Goal: Information Seeking & Learning: Learn about a topic

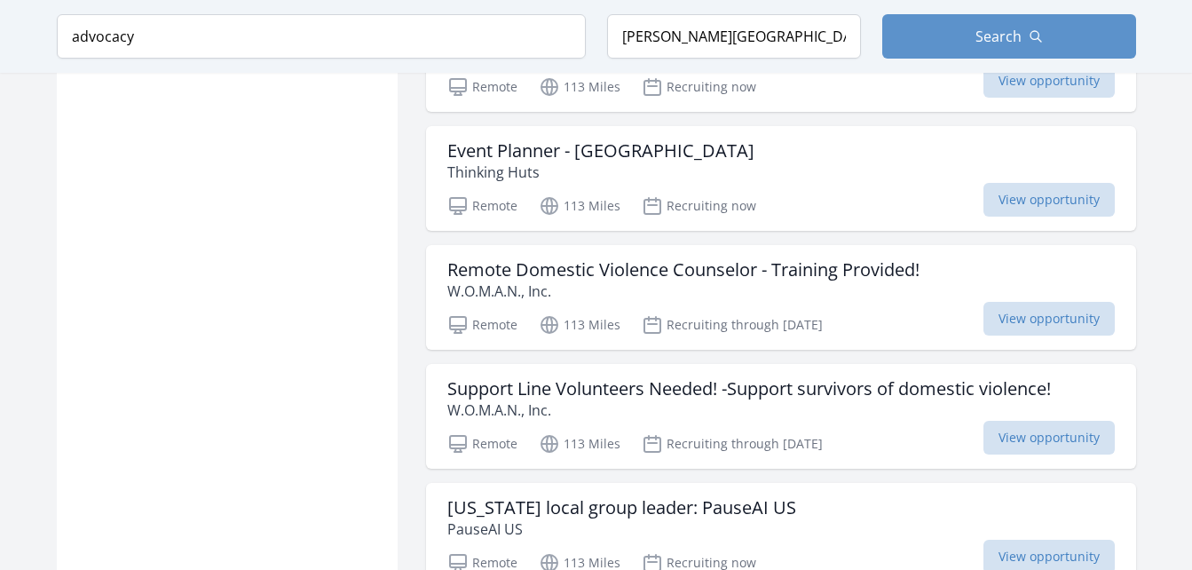
scroll to position [1902, 0]
click at [776, 258] on h3 "Remote Domestic Violence Counselor - Training Provided!" at bounding box center [683, 268] width 472 height 21
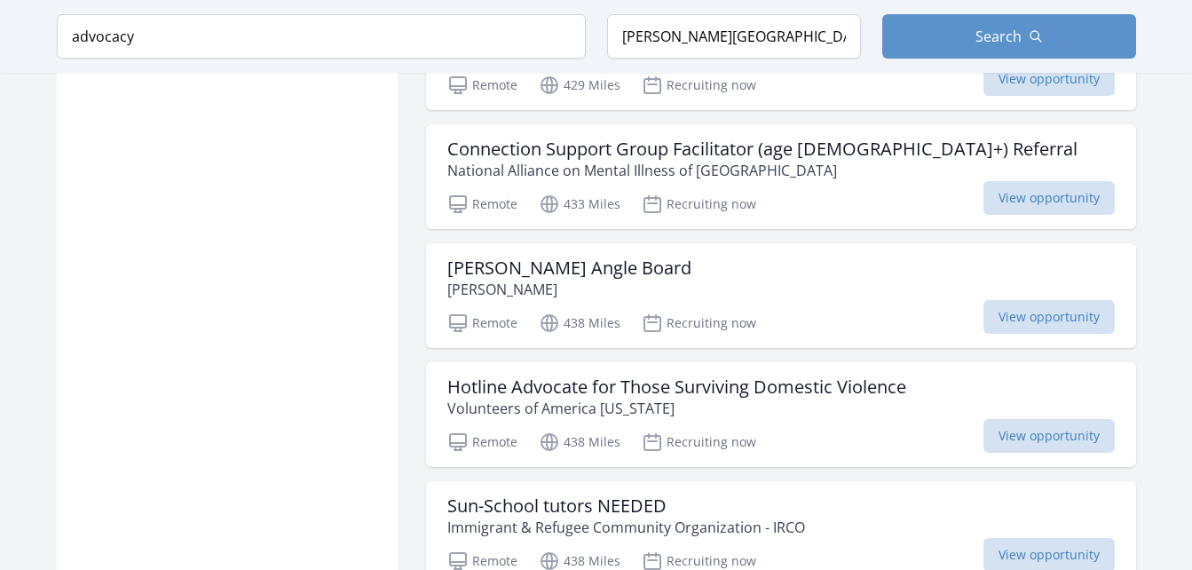
scroll to position [6633, 0]
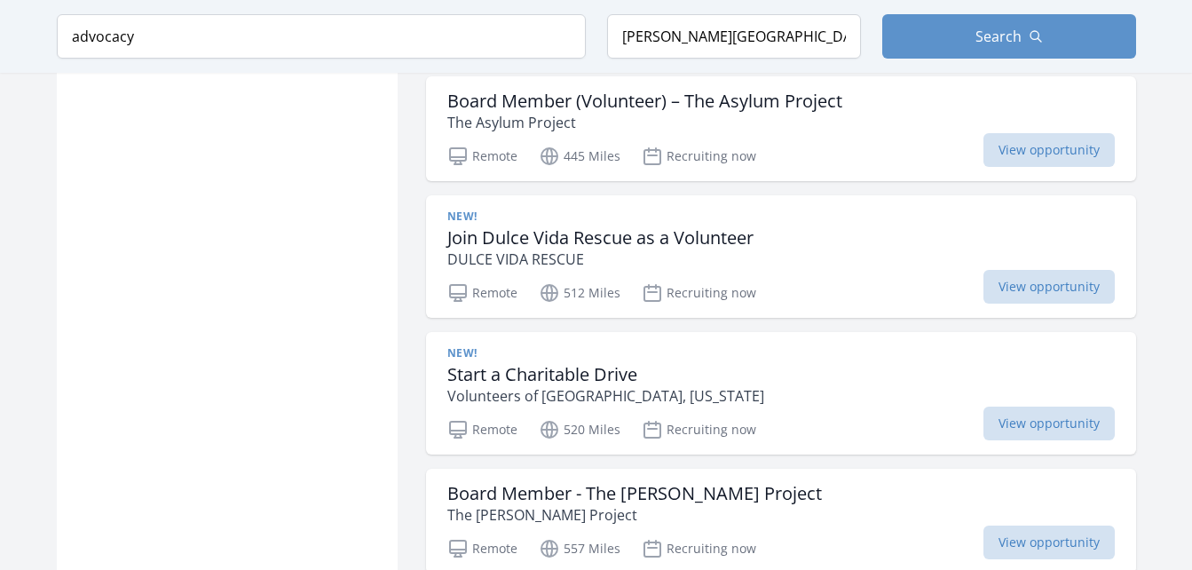
scroll to position [7411, 0]
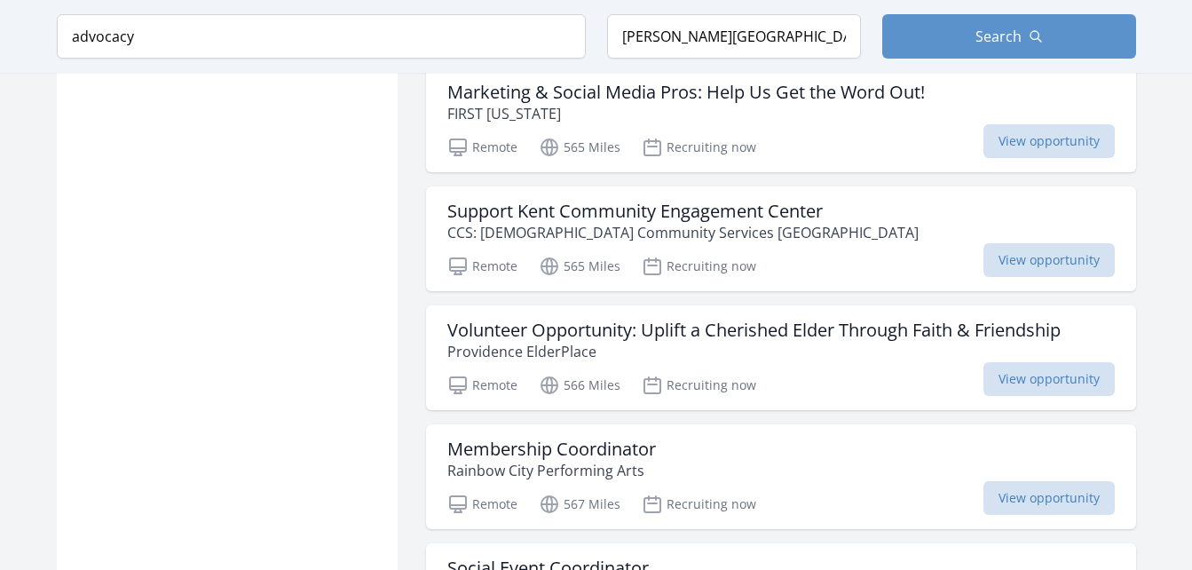
scroll to position [9530, 0]
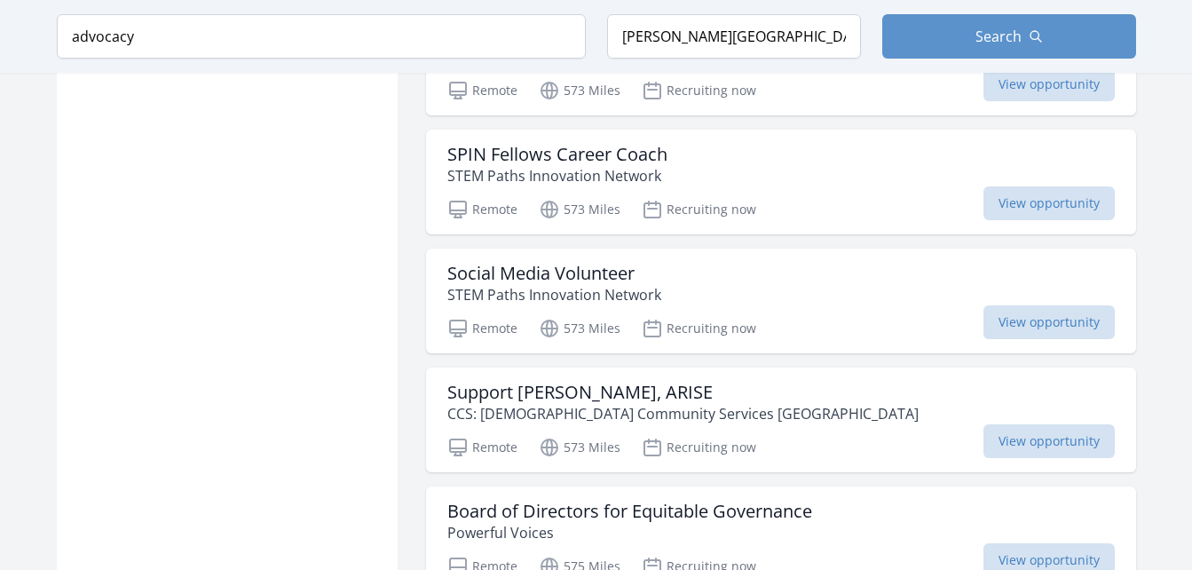
scroll to position [11726, 0]
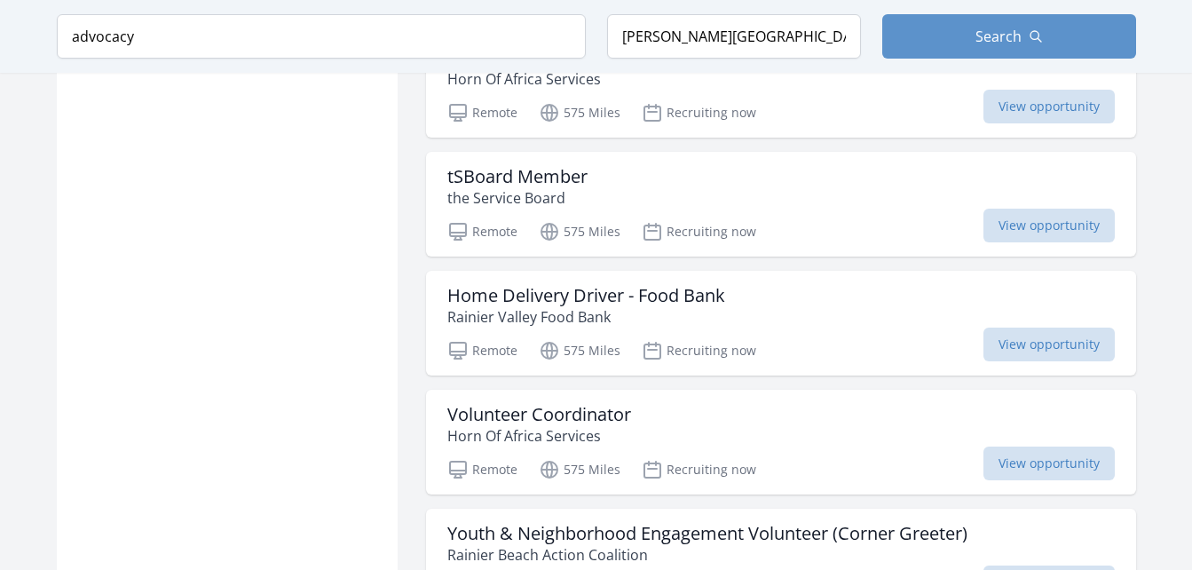
scroll to position [12348, 0]
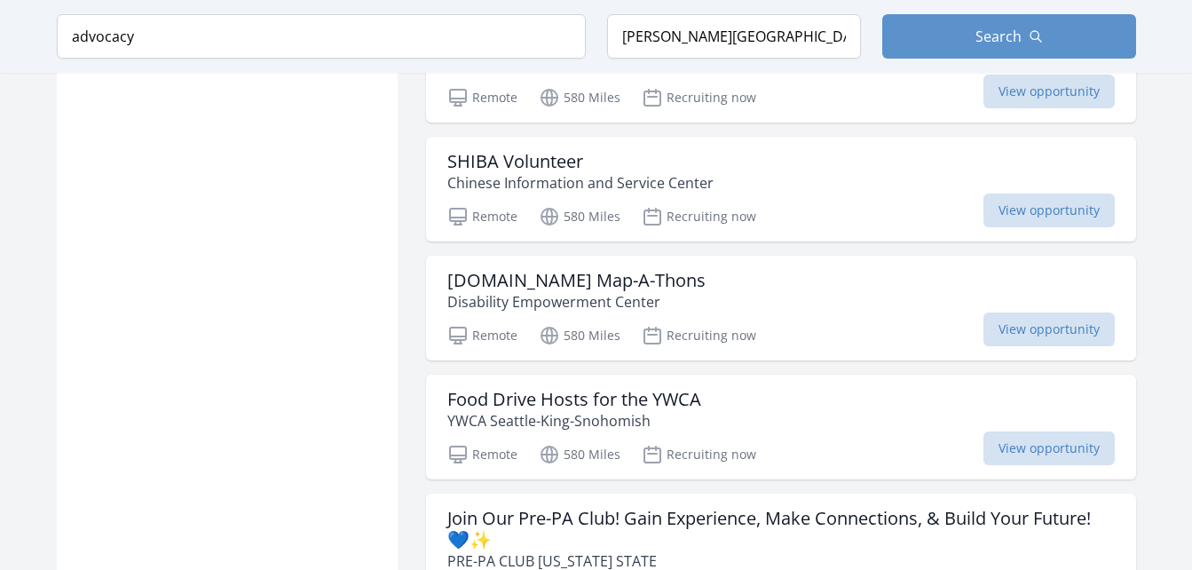
scroll to position [16716, 0]
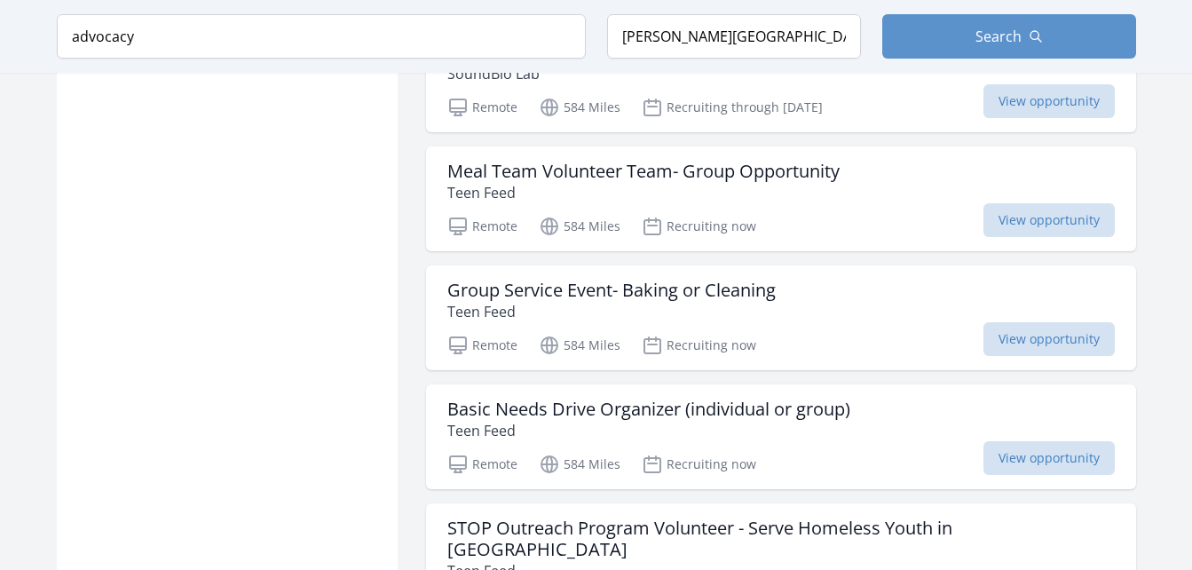
scroll to position [19118, 0]
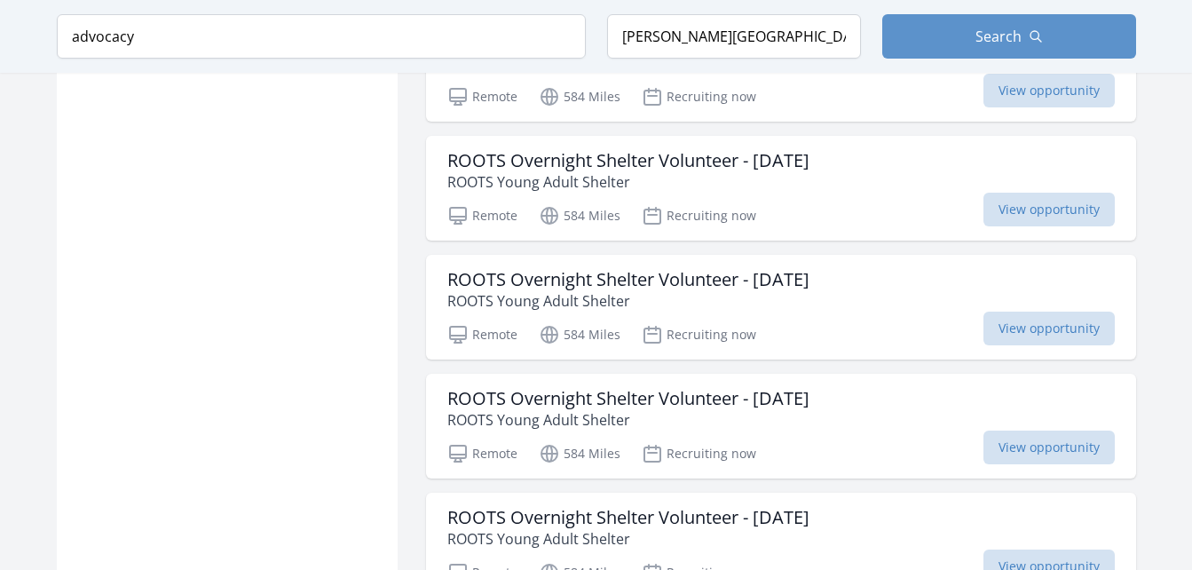
scroll to position [20361, 0]
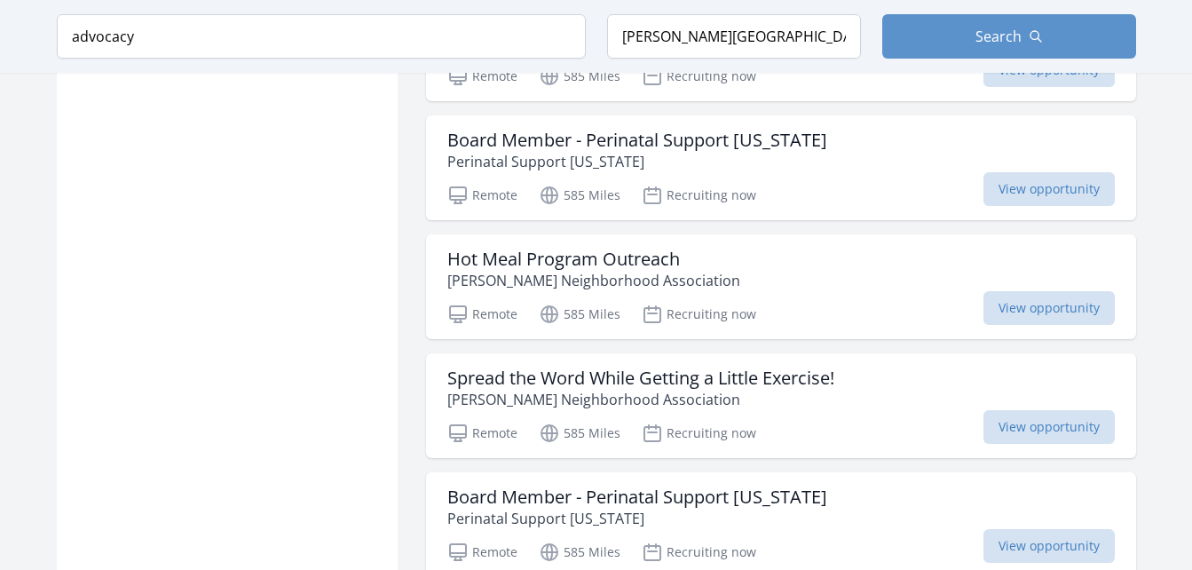
scroll to position [22613, 0]
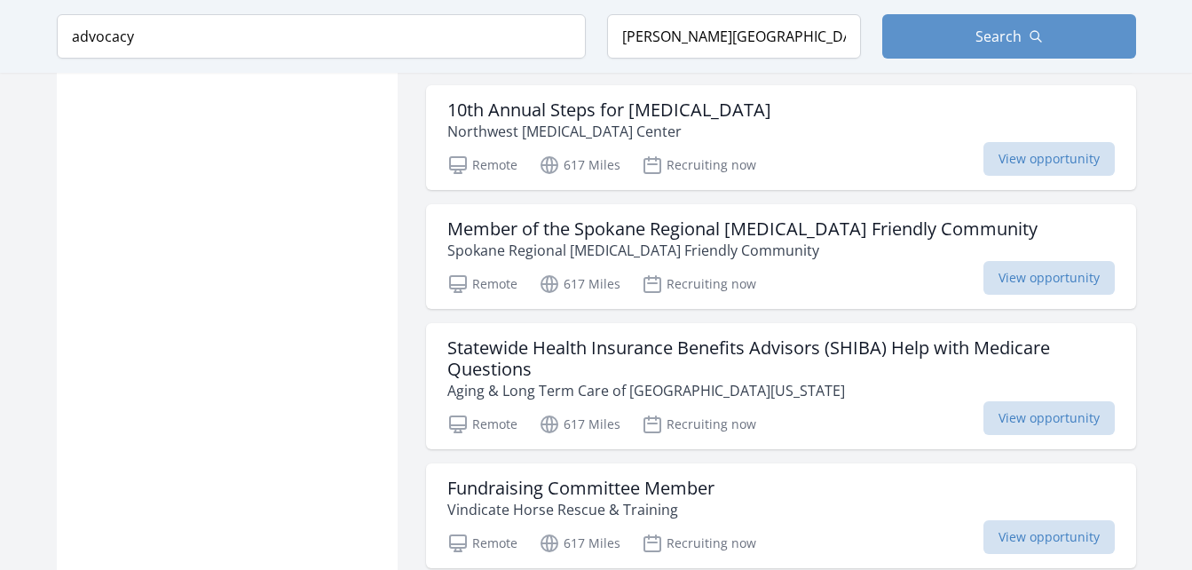
scroll to position [26248, 0]
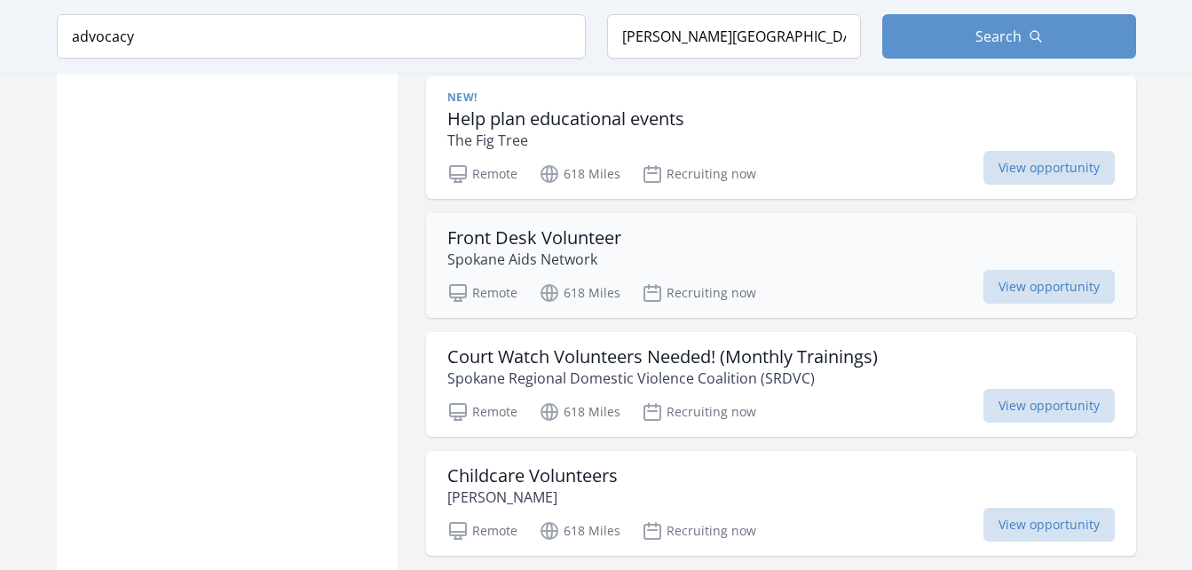
scroll to position [27332, 0]
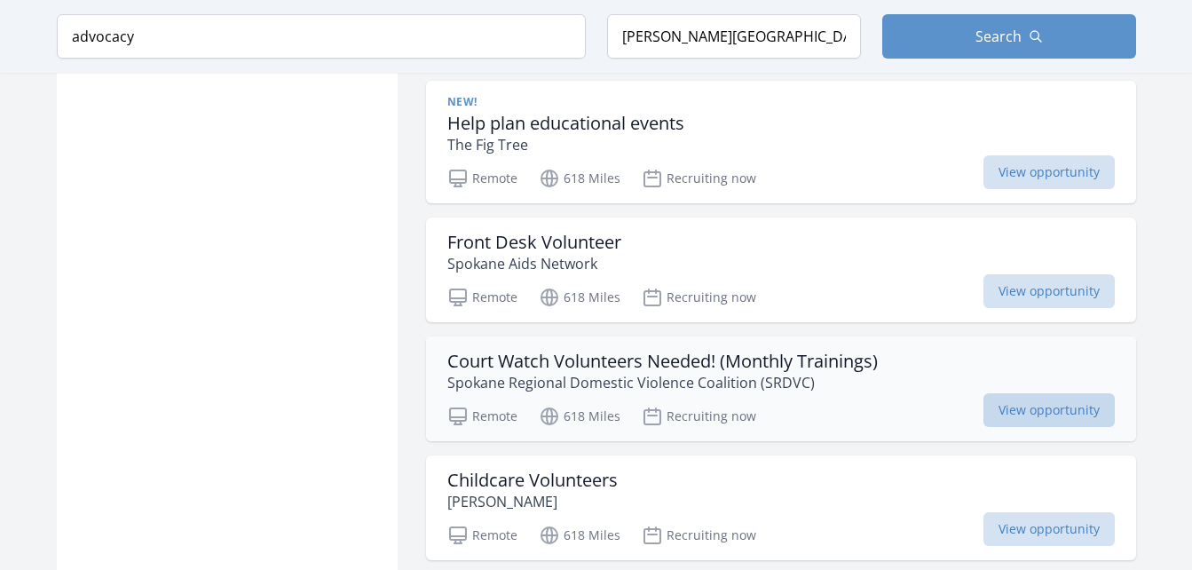
click at [1021, 393] on span "View opportunity" at bounding box center [1048, 410] width 131 height 34
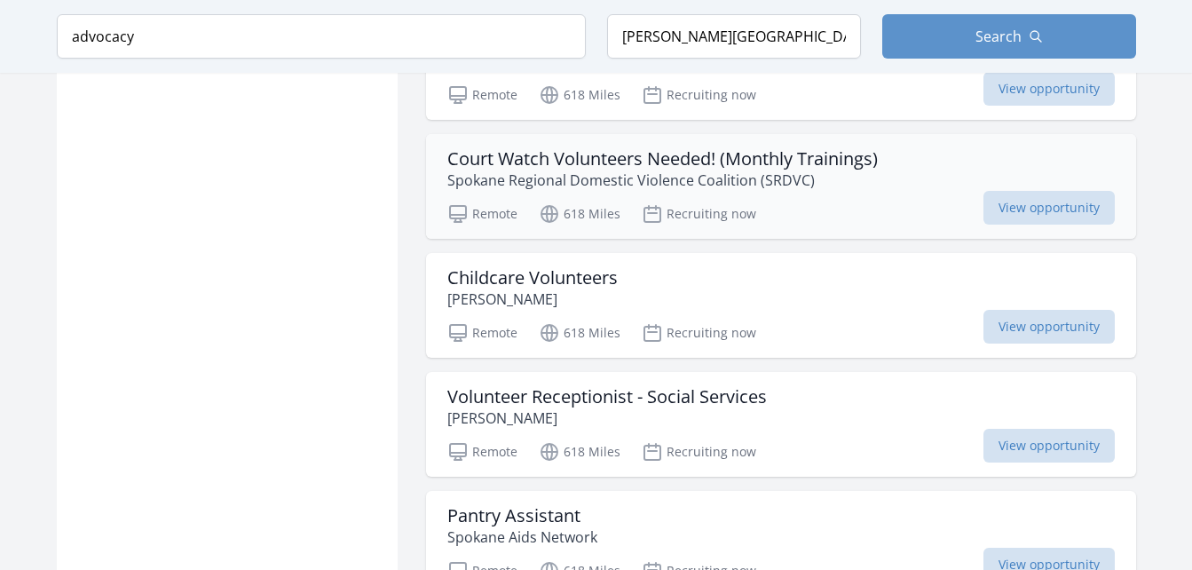
scroll to position [27535, 0]
click at [1022, 428] on span "View opportunity" at bounding box center [1048, 445] width 131 height 34
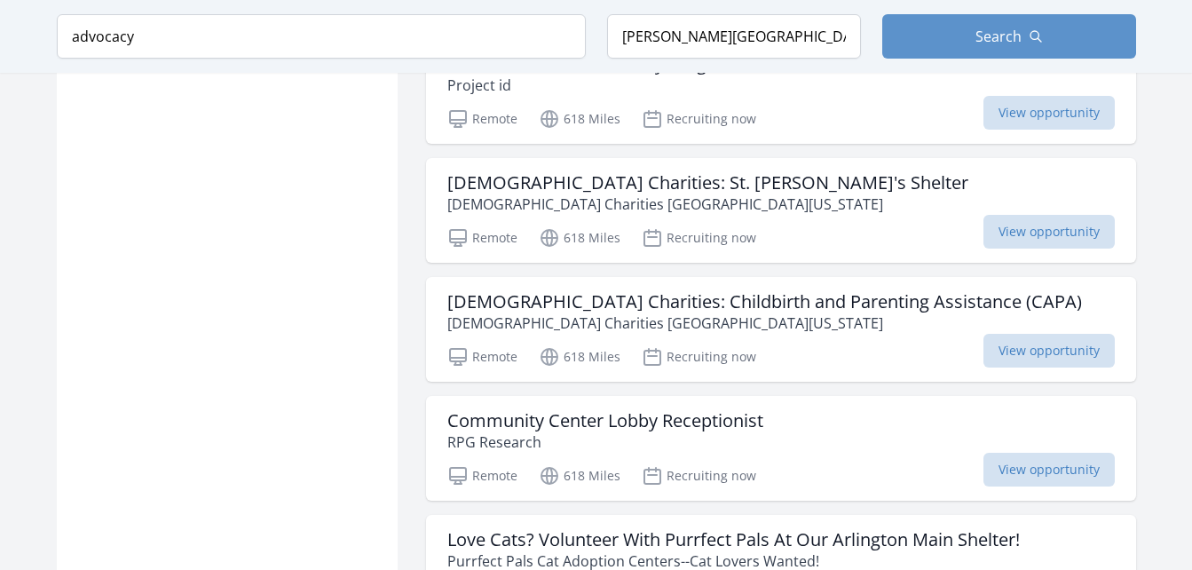
scroll to position [28344, 0]
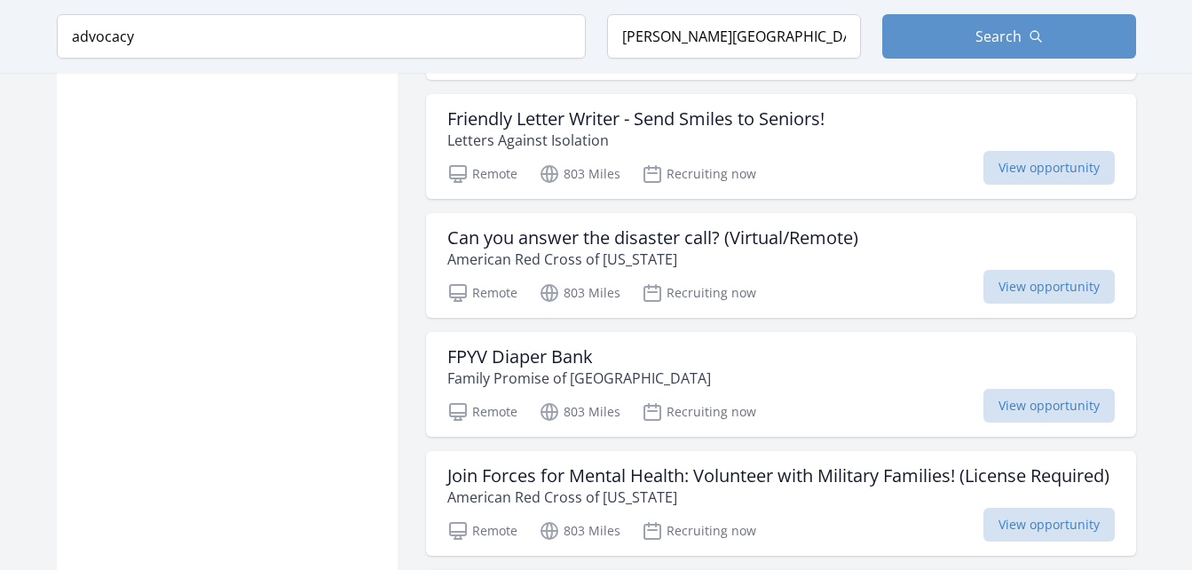
scroll to position [31023, 0]
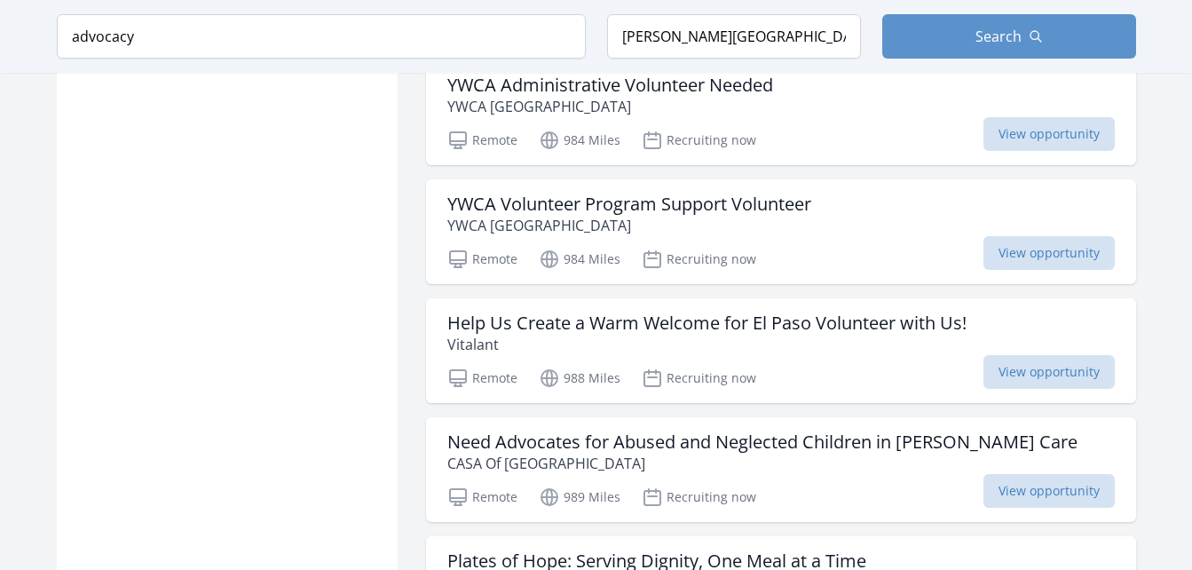
scroll to position [32739, 0]
click at [1045, 473] on span "View opportunity" at bounding box center [1048, 490] width 131 height 34
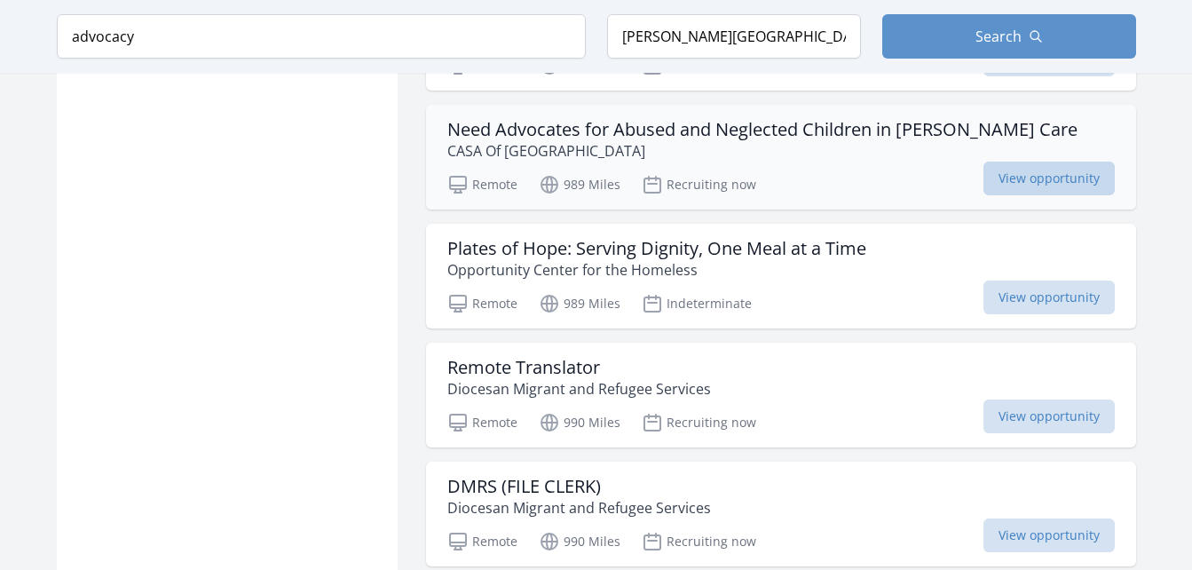
scroll to position [33052, 0]
drag, startPoint x: 1045, startPoint y: 314, endPoint x: 319, endPoint y: 448, distance: 738.1
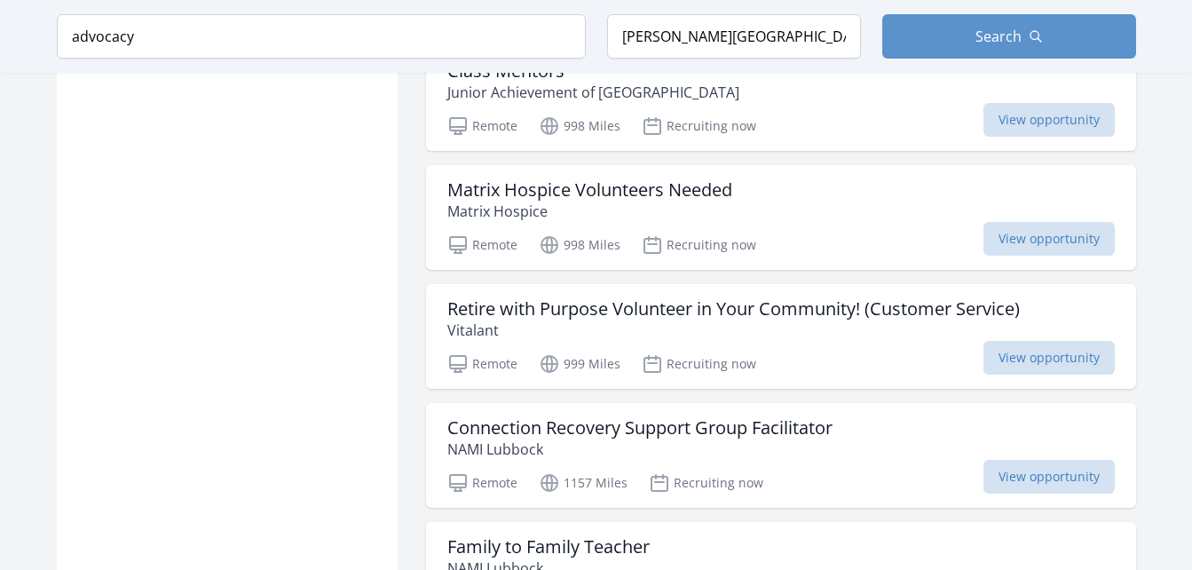
scroll to position [34537, 0]
click at [731, 535] on div "Family to Family Teacher NAMI Lubbock" at bounding box center [780, 556] width 667 height 43
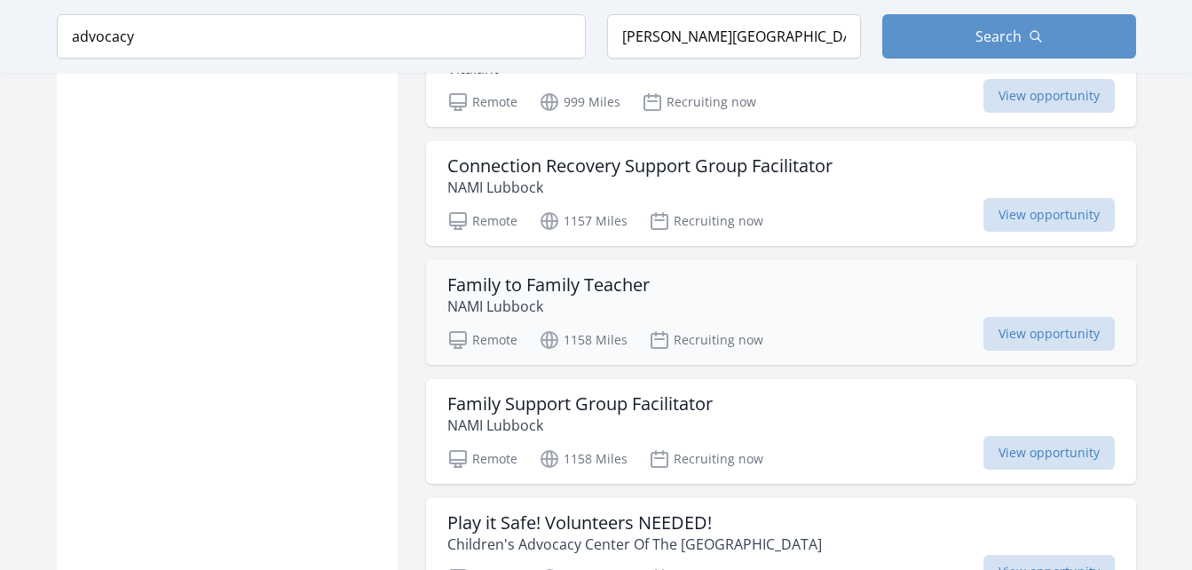
scroll to position [34800, 0]
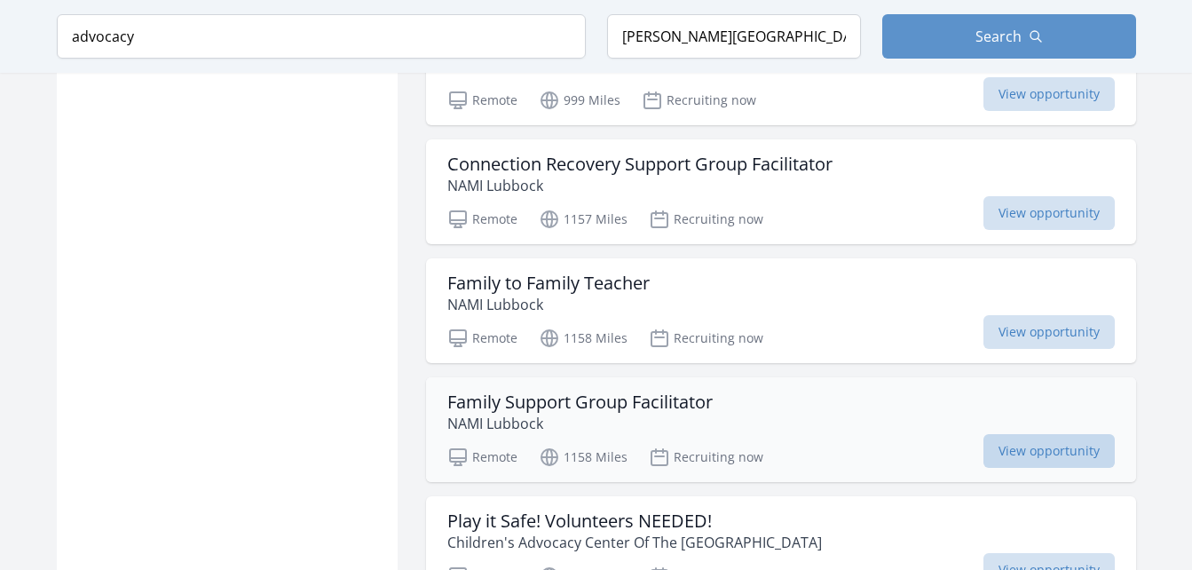
click at [1004, 434] on span "View opportunity" at bounding box center [1048, 451] width 131 height 34
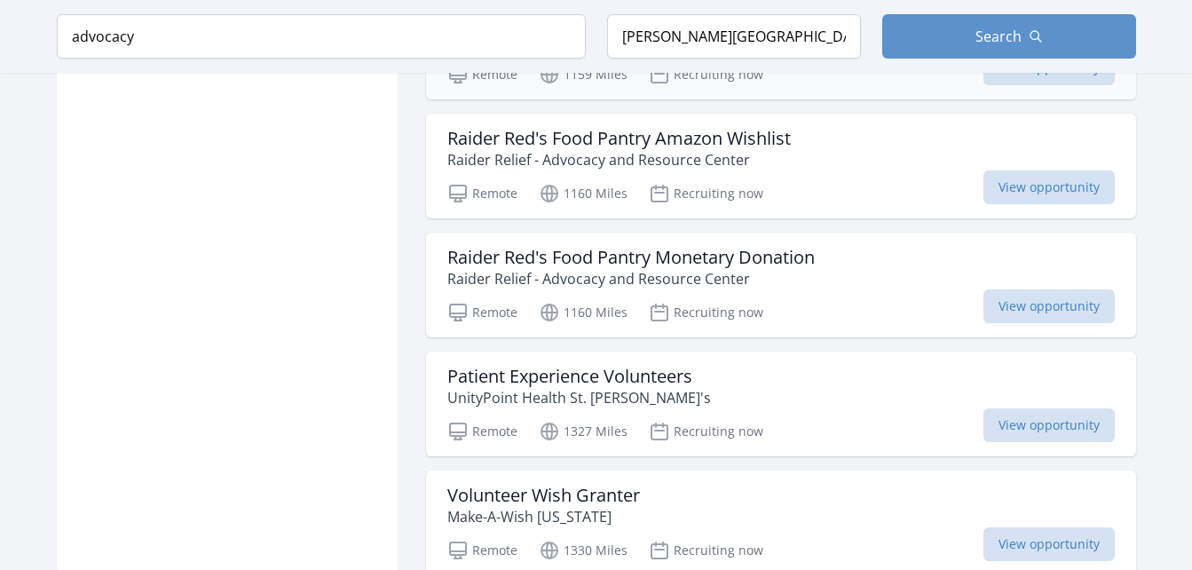
scroll to position [35442, 0]
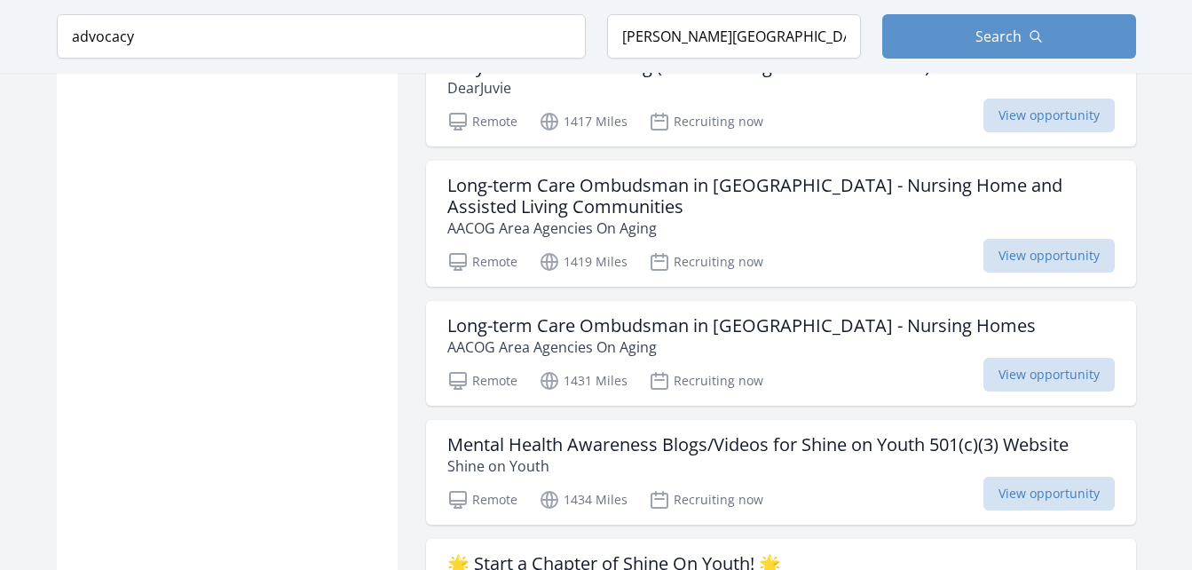
scroll to position [37556, 0]
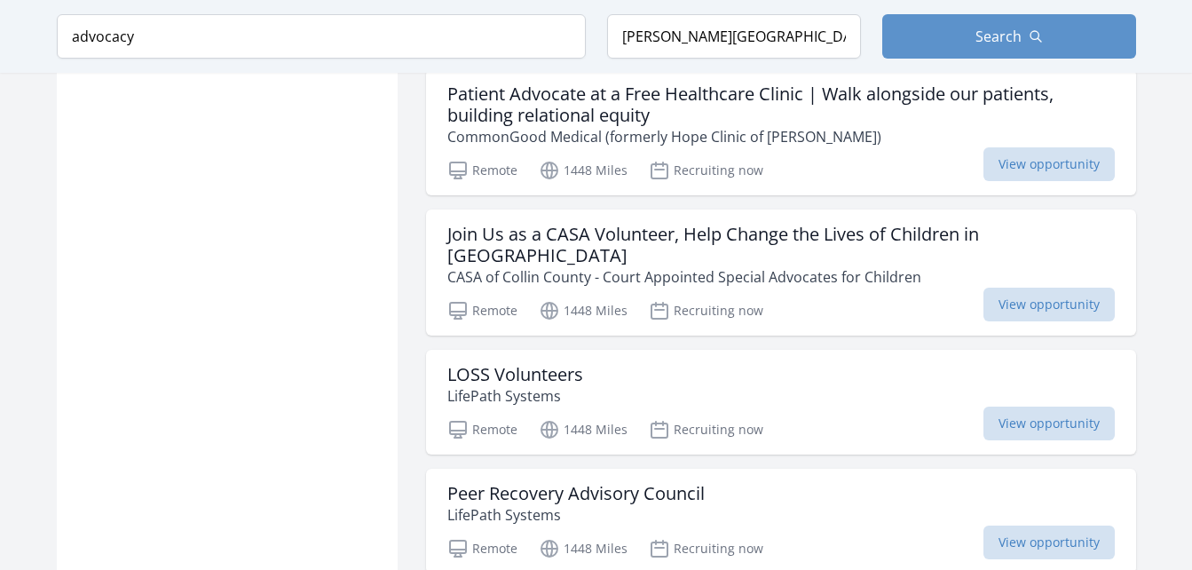
scroll to position [40647, 0]
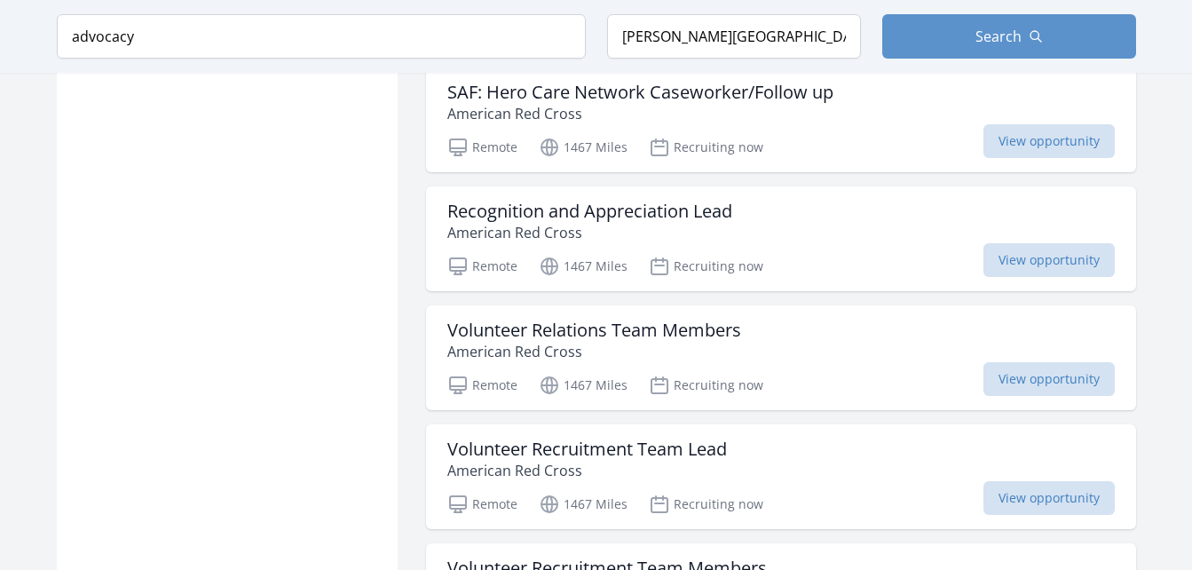
scroll to position [44819, 0]
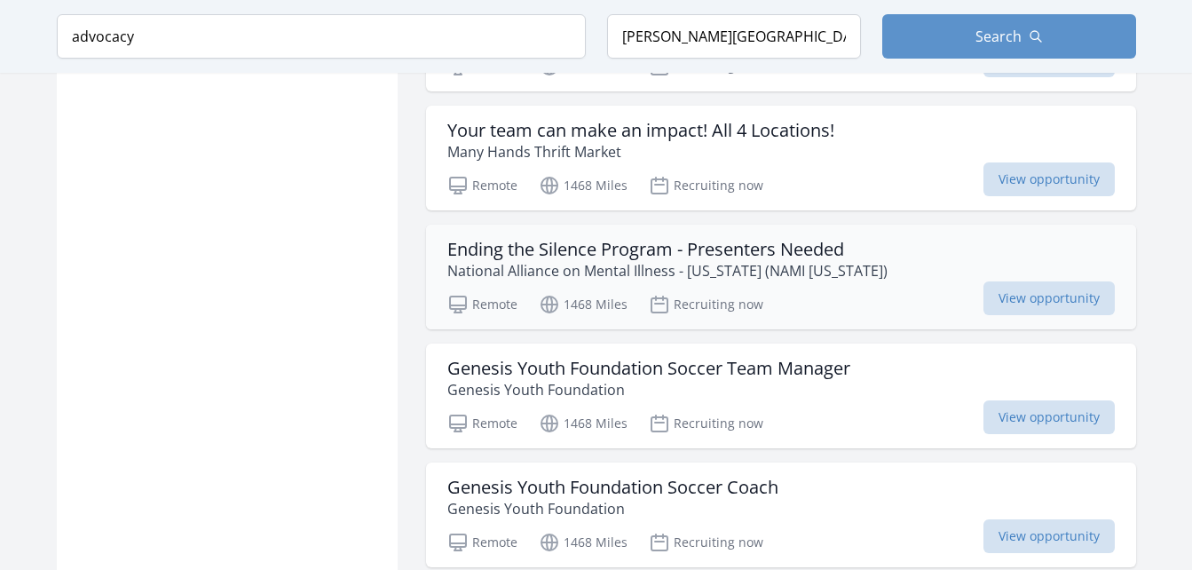
scroll to position [46921, 0]
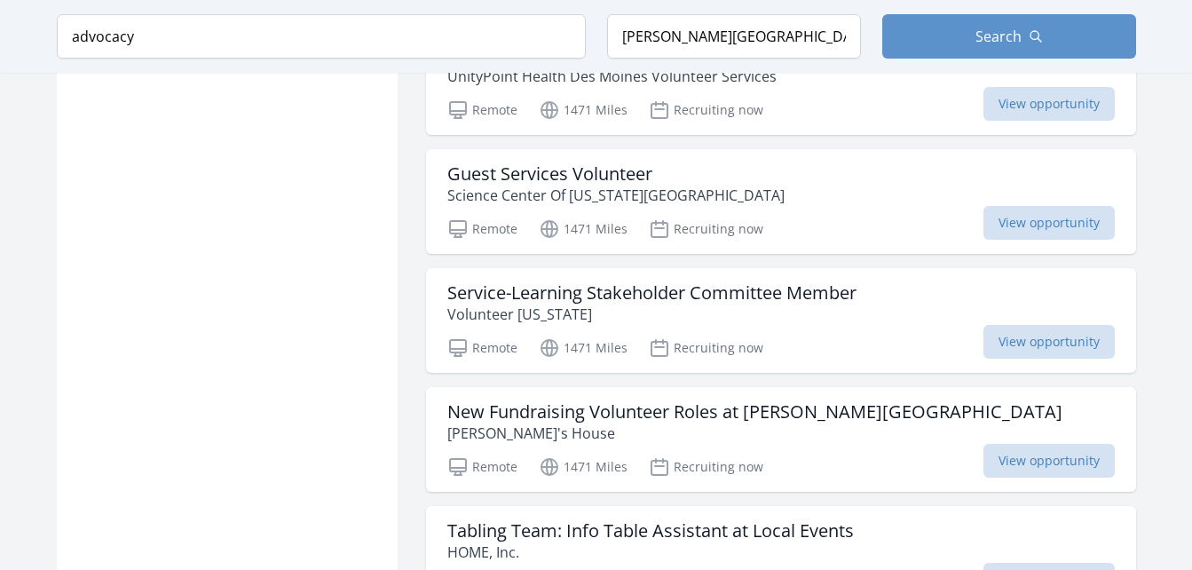
scroll to position [50326, 0]
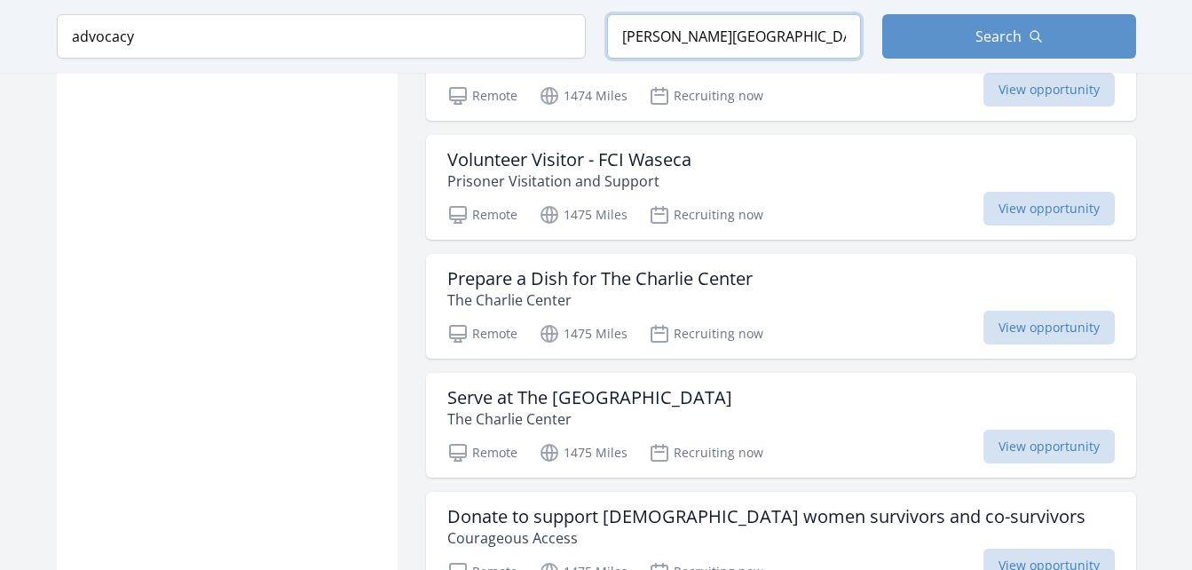
scroll to position [52539, 0]
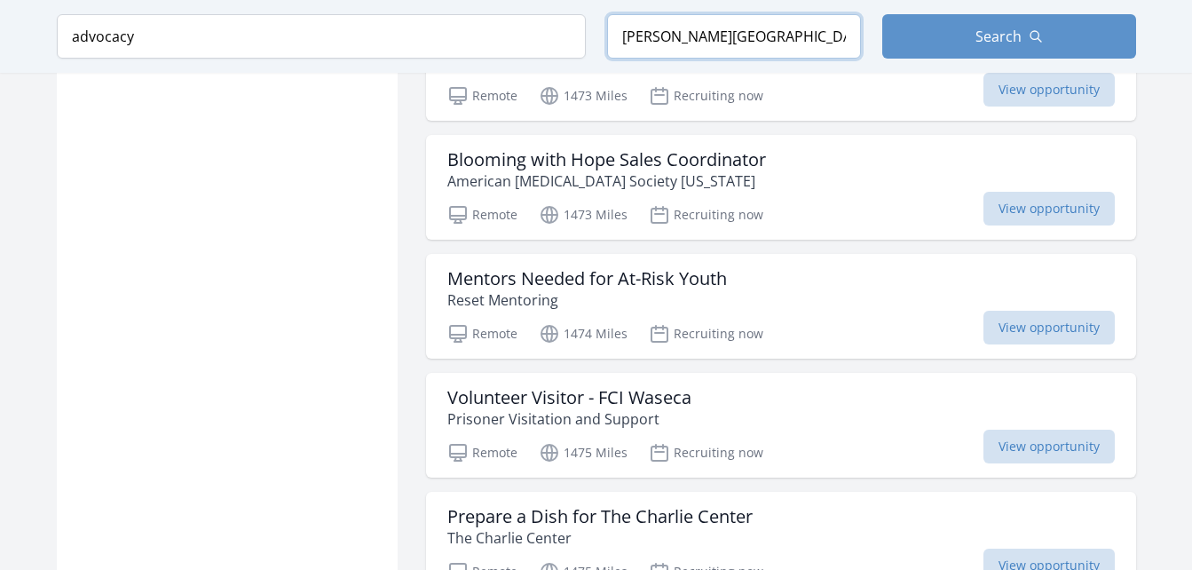
drag, startPoint x: 804, startPoint y: 37, endPoint x: 476, endPoint y: 0, distance: 329.5
click at [476, 0] on div "Keyword advocacy Location Linda, CA 95901, USA Search" at bounding box center [596, 36] width 1136 height 73
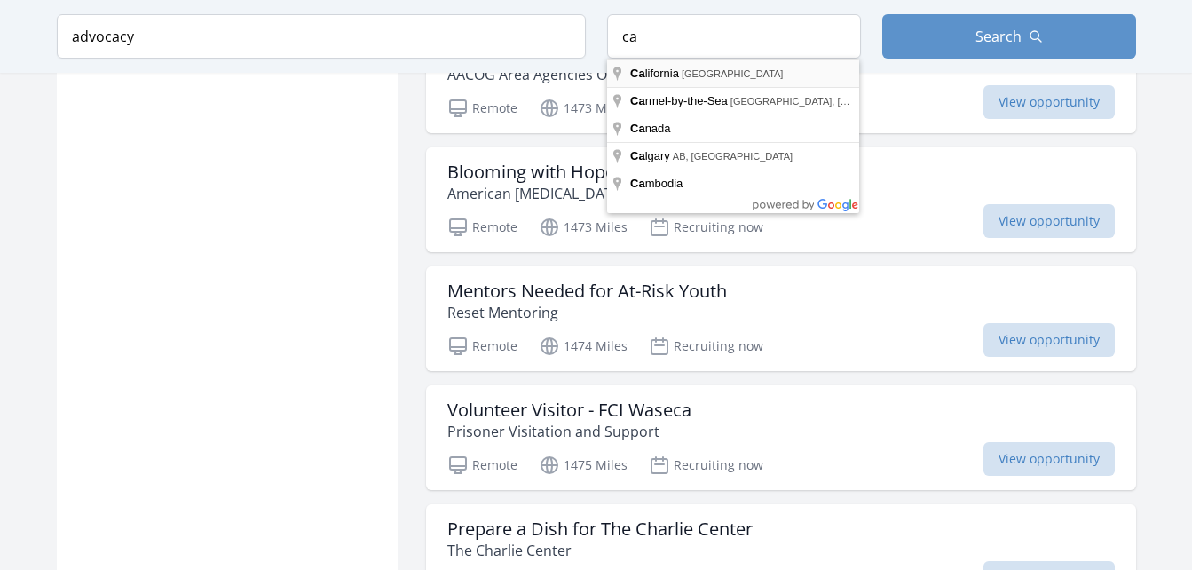
type input "California, USA"
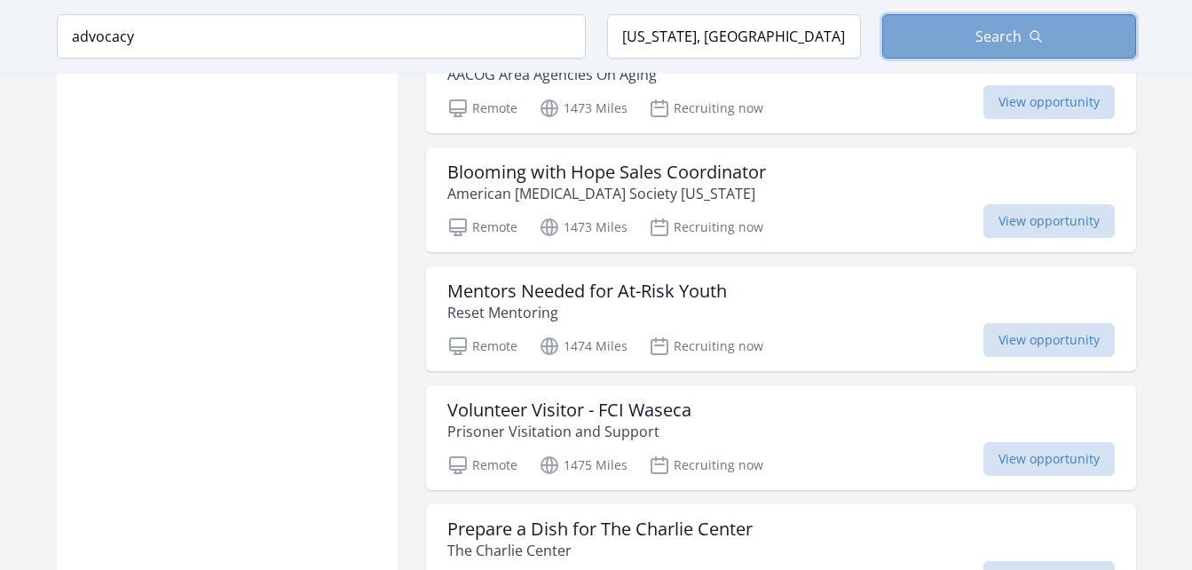
click at [955, 38] on button "Search" at bounding box center [1009, 36] width 254 height 44
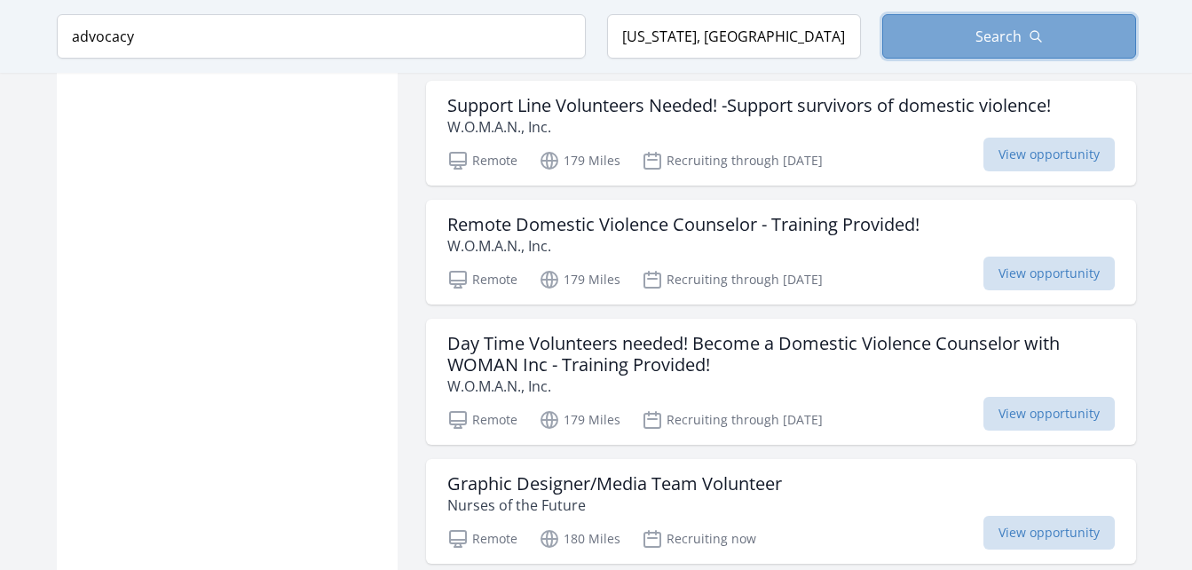
scroll to position [4979, 0]
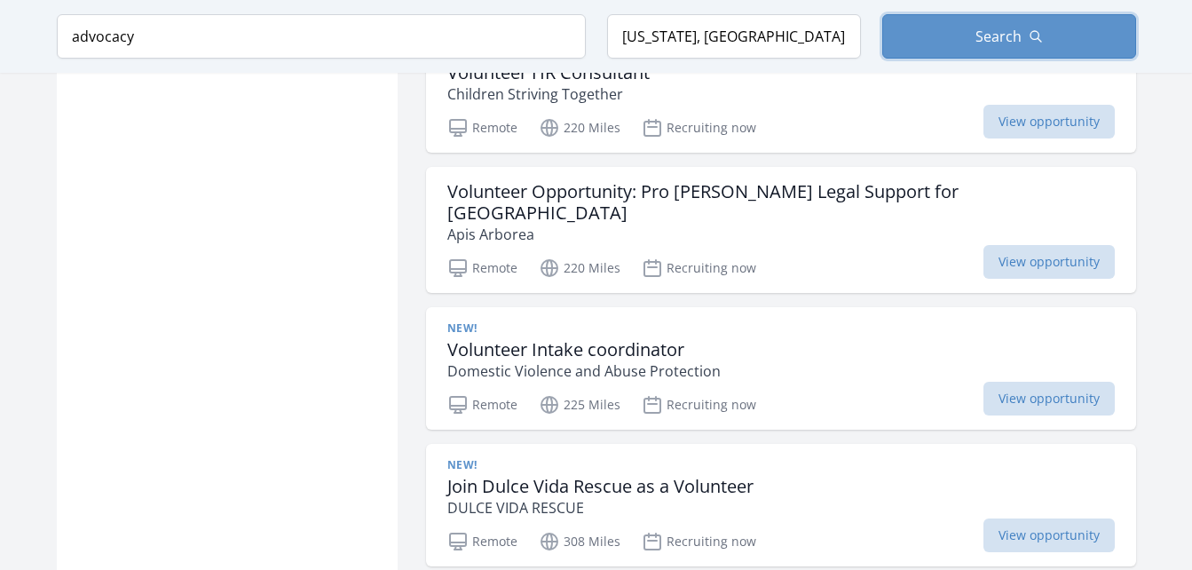
scroll to position [5810, 0]
click at [1010, 382] on span "View opportunity" at bounding box center [1048, 399] width 131 height 34
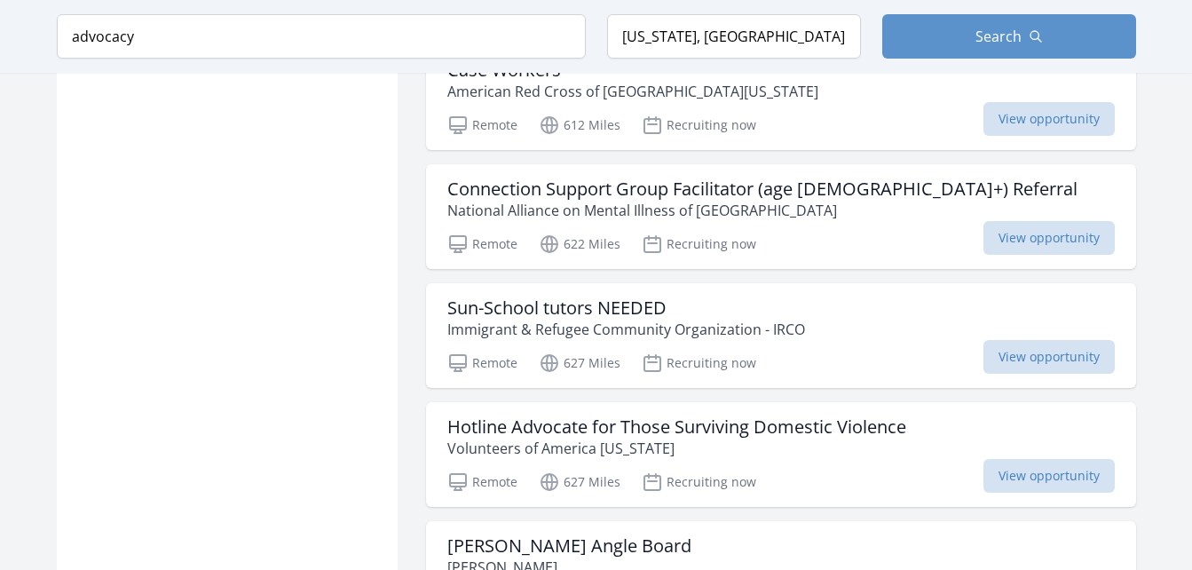
scroll to position [7102, 0]
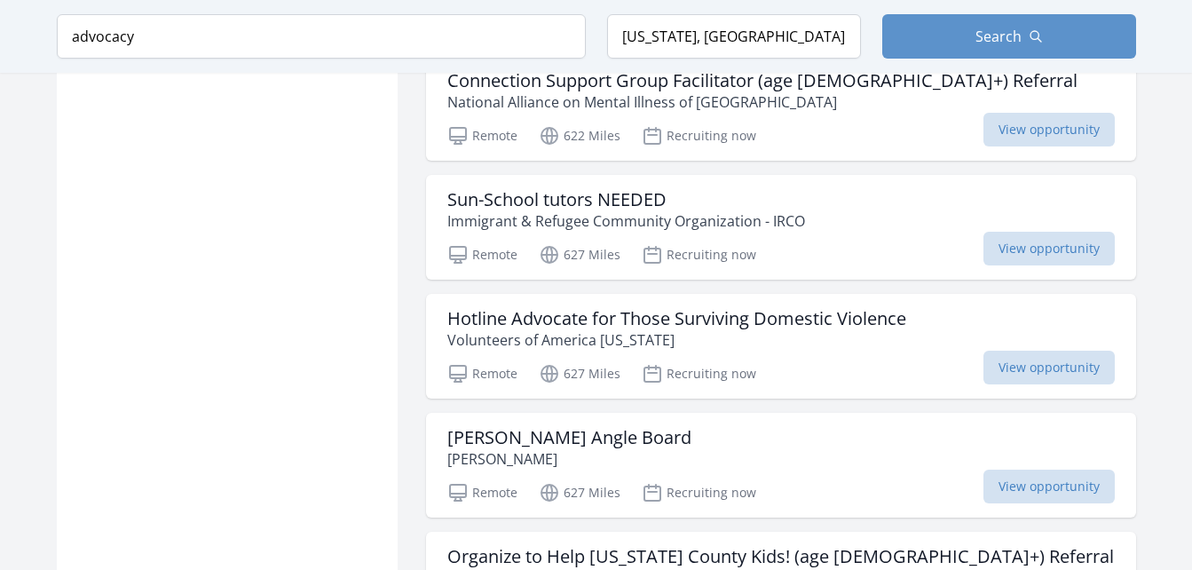
scroll to position [7207, 0]
click at [1021, 350] on span "View opportunity" at bounding box center [1048, 367] width 131 height 34
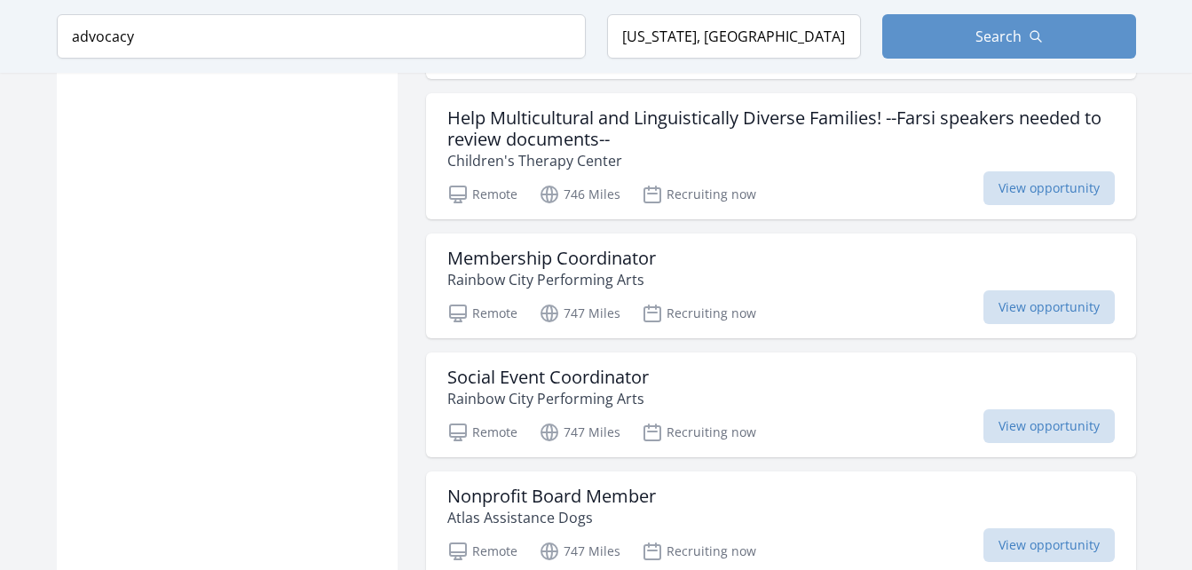
scroll to position [9396, 0]
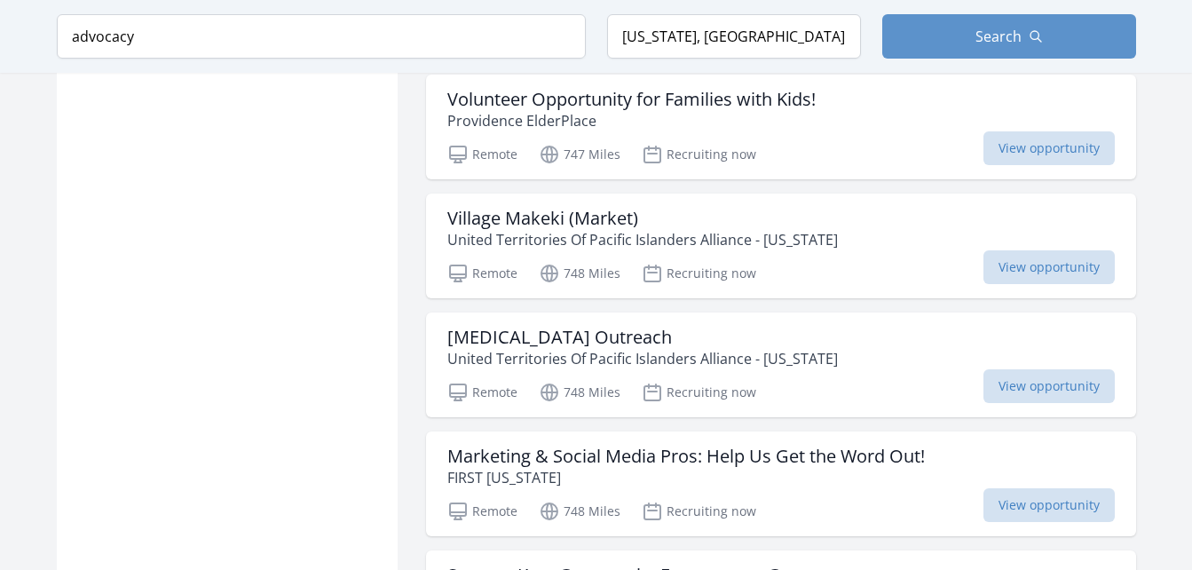
scroll to position [9908, 0]
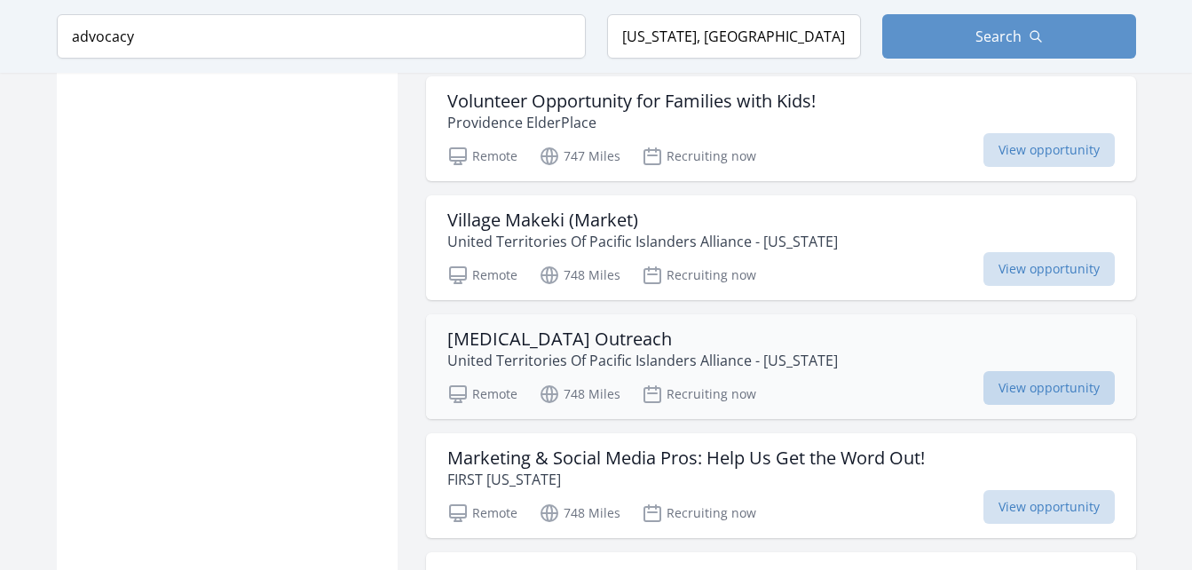
click at [1002, 371] on span "View opportunity" at bounding box center [1048, 388] width 131 height 34
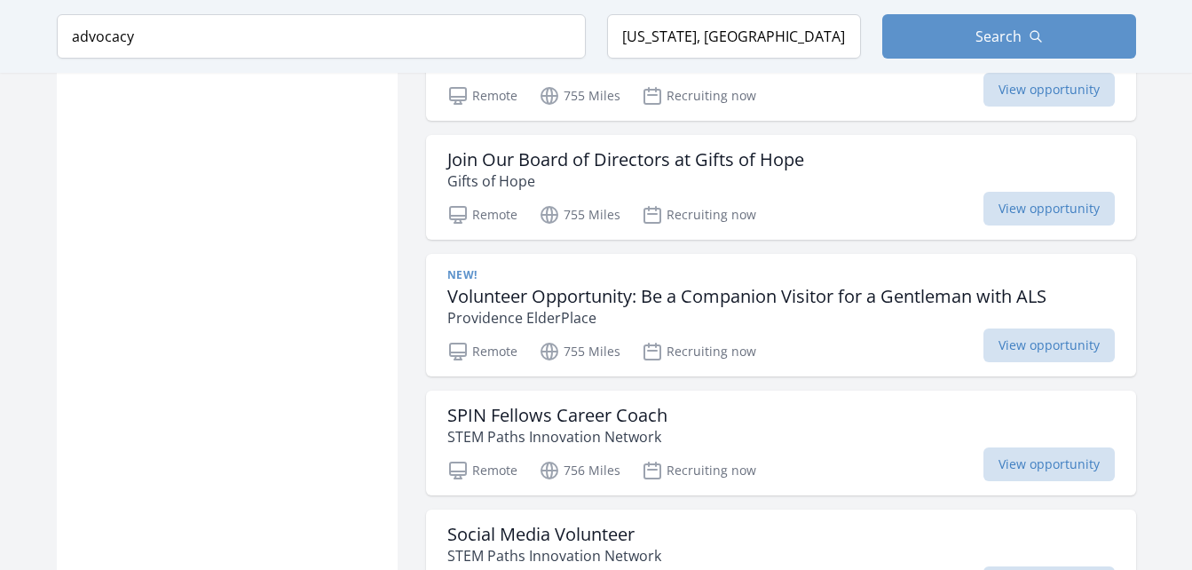
scroll to position [11754, 0]
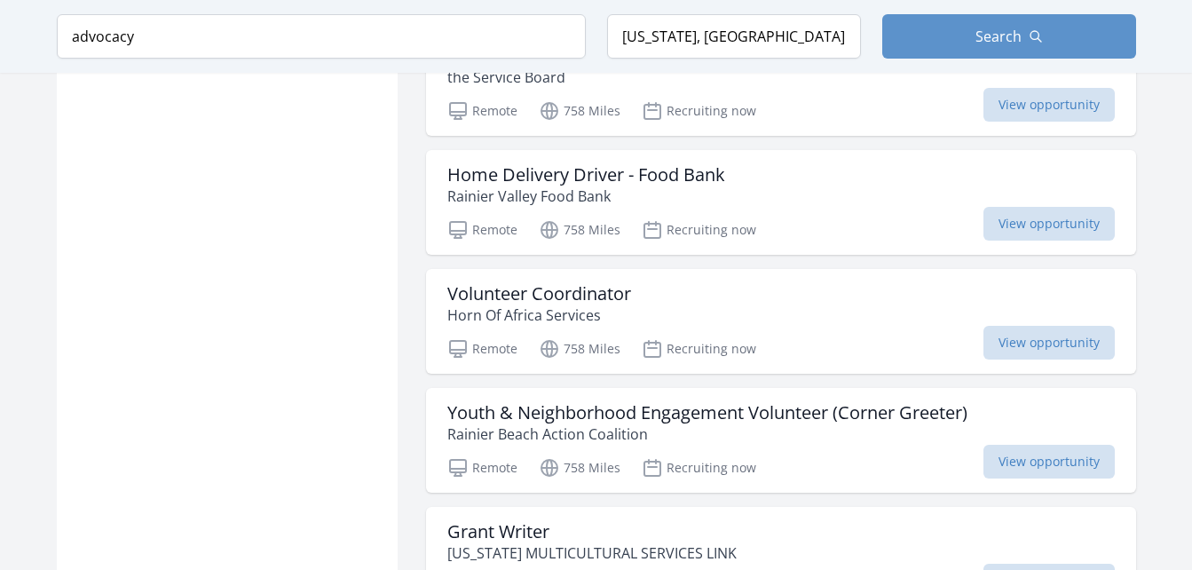
scroll to position [13064, 0]
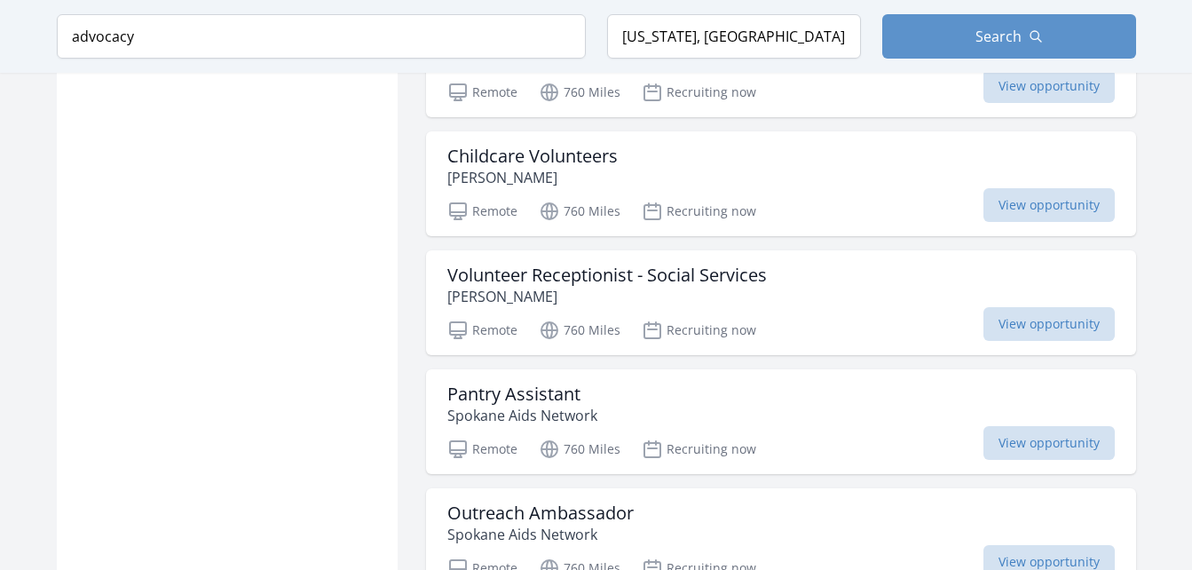
scroll to position [16709, 0]
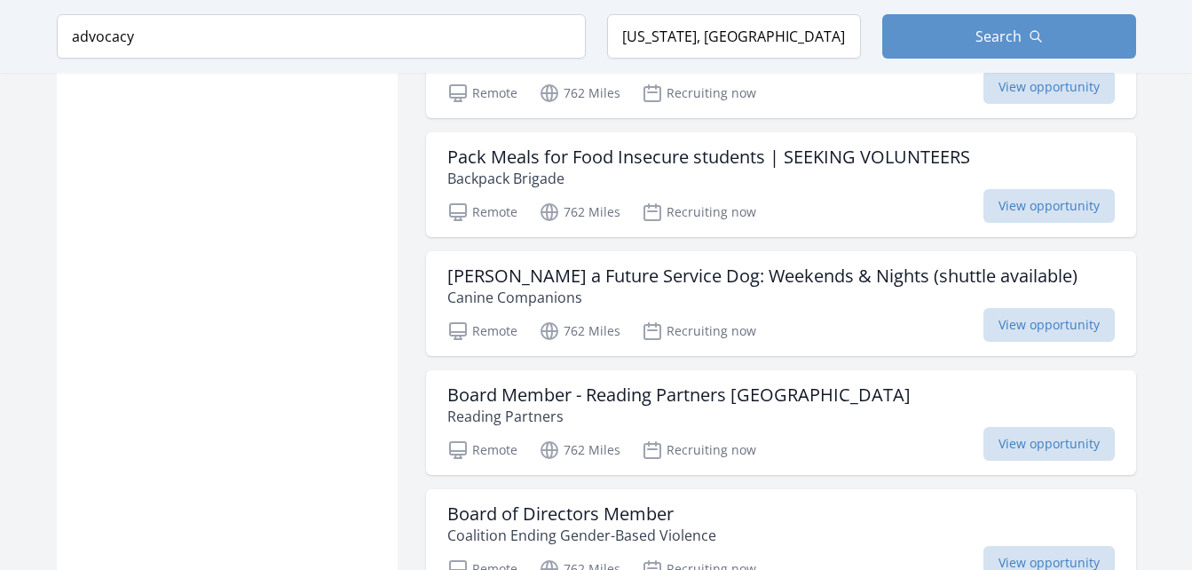
scroll to position [18736, 0]
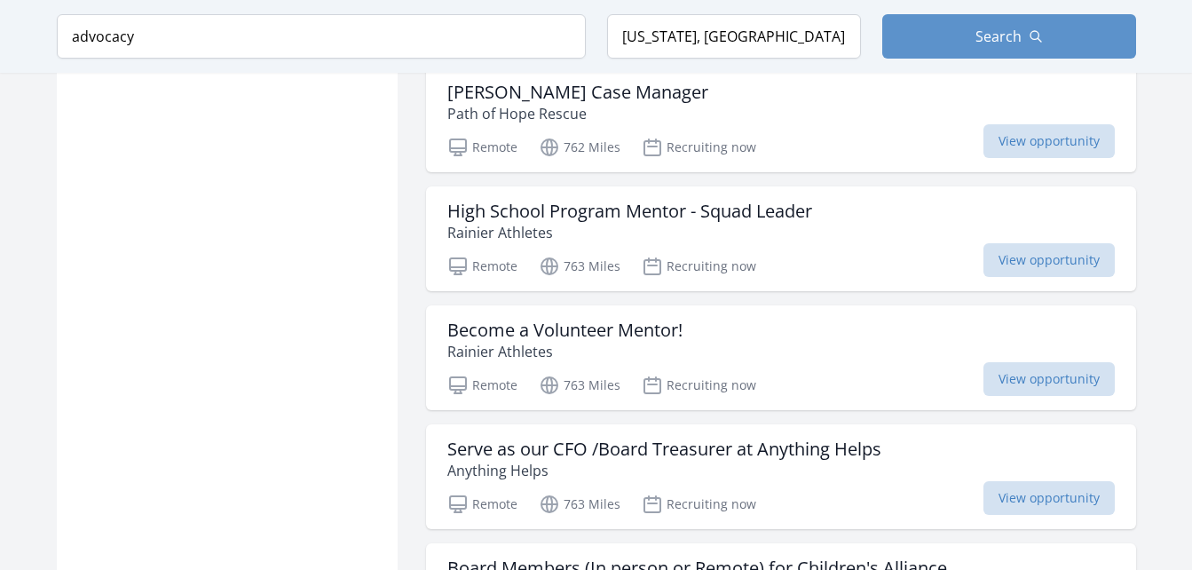
scroll to position [21194, 0]
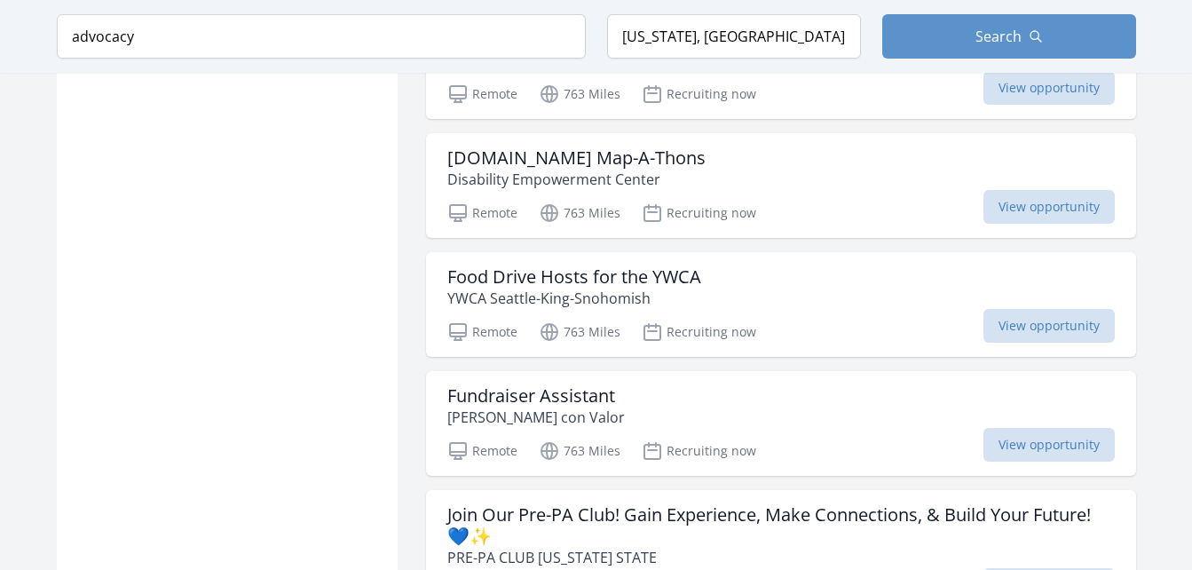
scroll to position [22338, 0]
drag, startPoint x: 251, startPoint y: 236, endPoint x: 78, endPoint y: 291, distance: 181.6
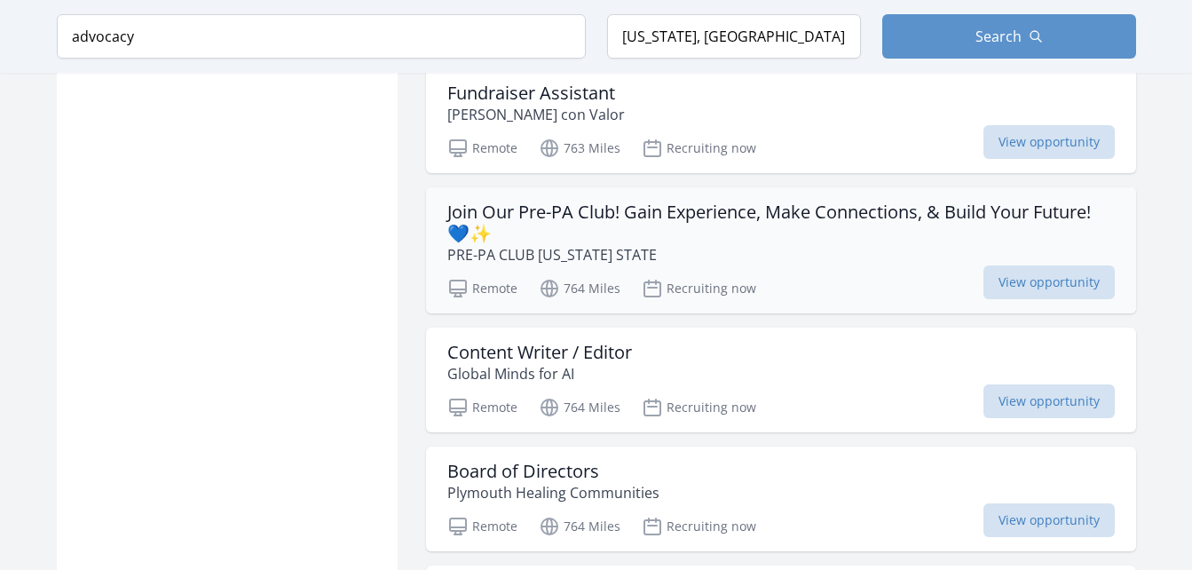
scroll to position [22641, 0]
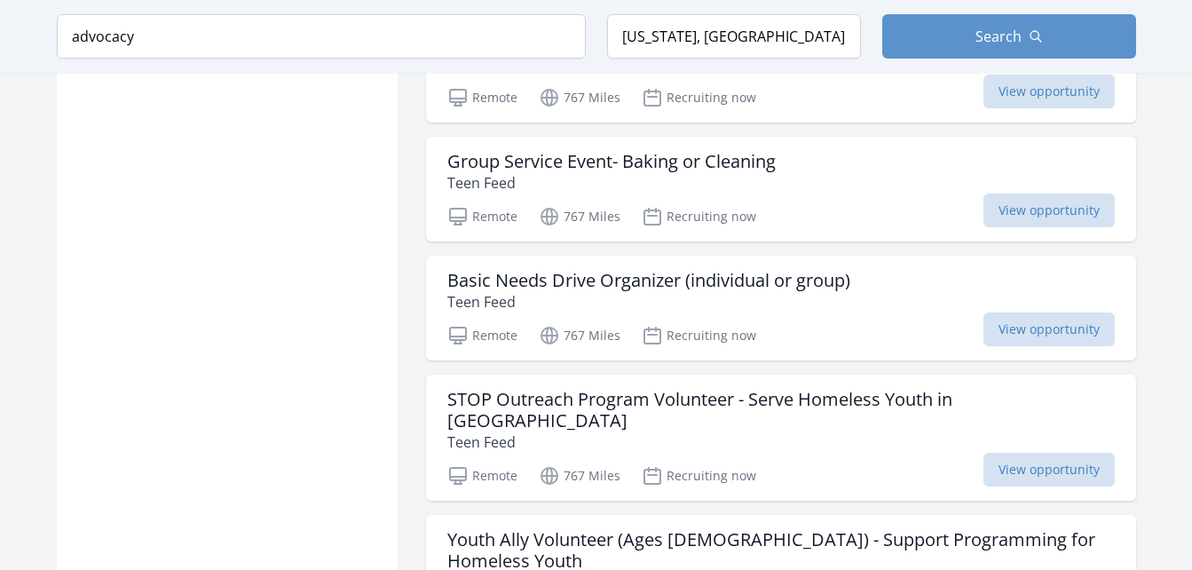
scroll to position [25241, 0]
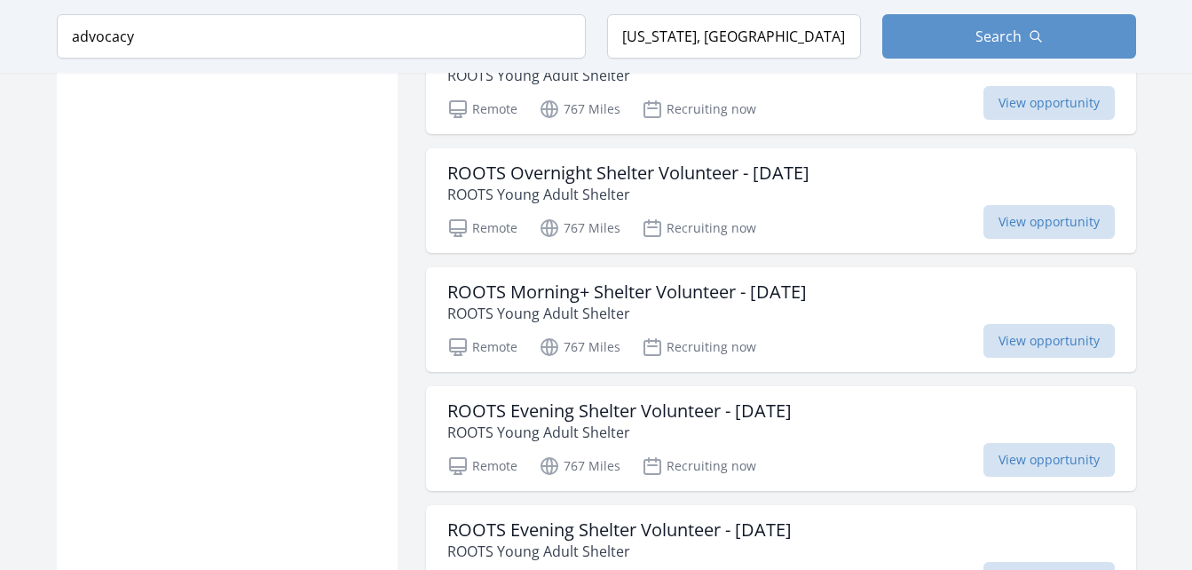
scroll to position [26808, 0]
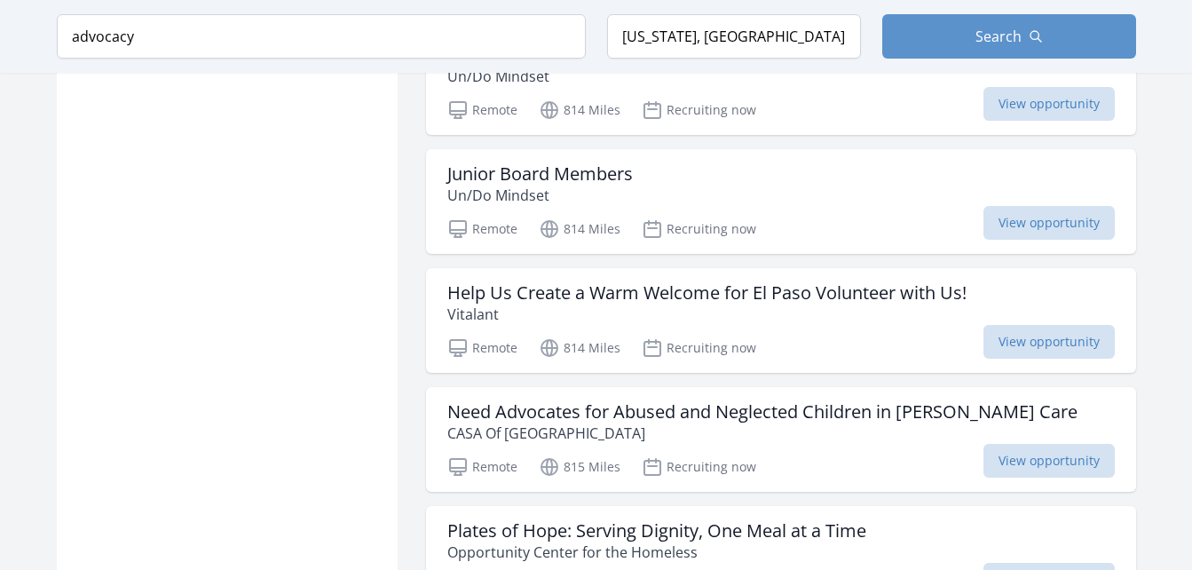
scroll to position [31343, 0]
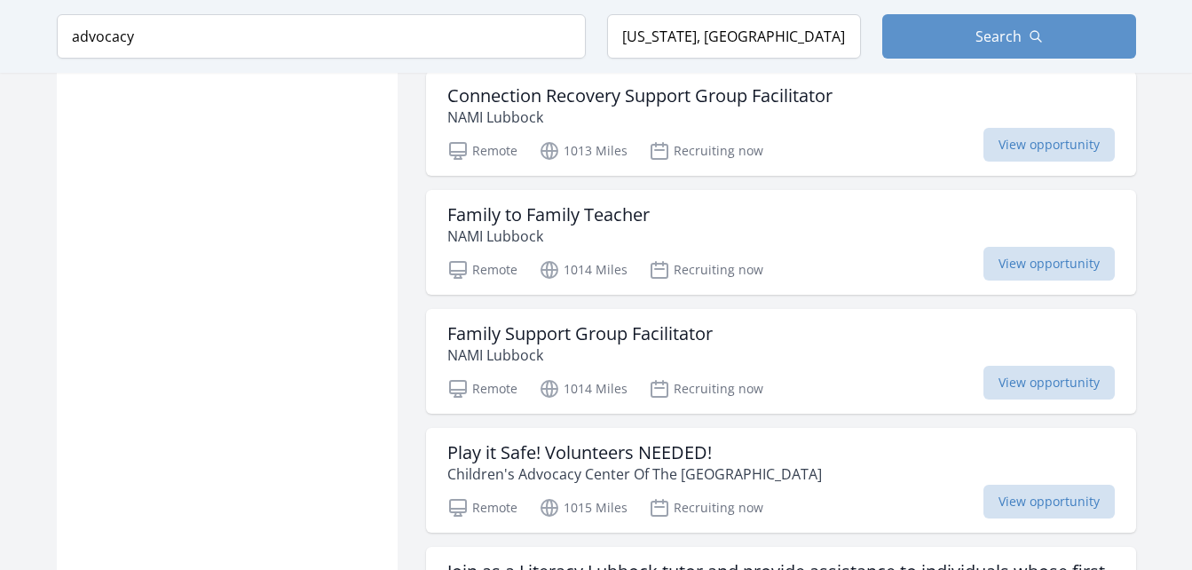
scroll to position [34741, 0]
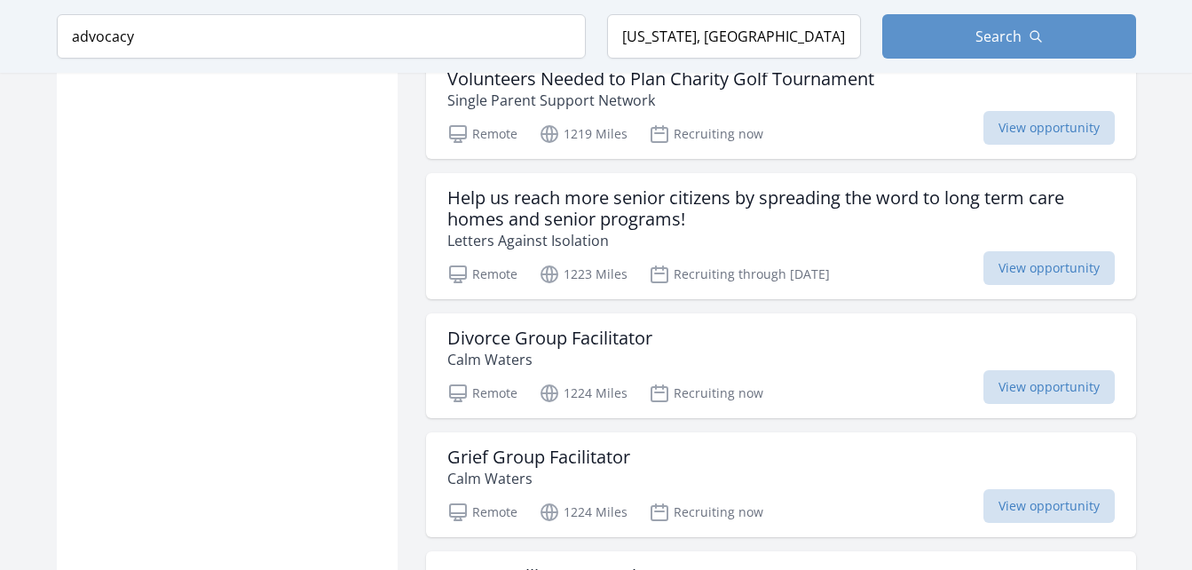
scroll to position [36096, 0]
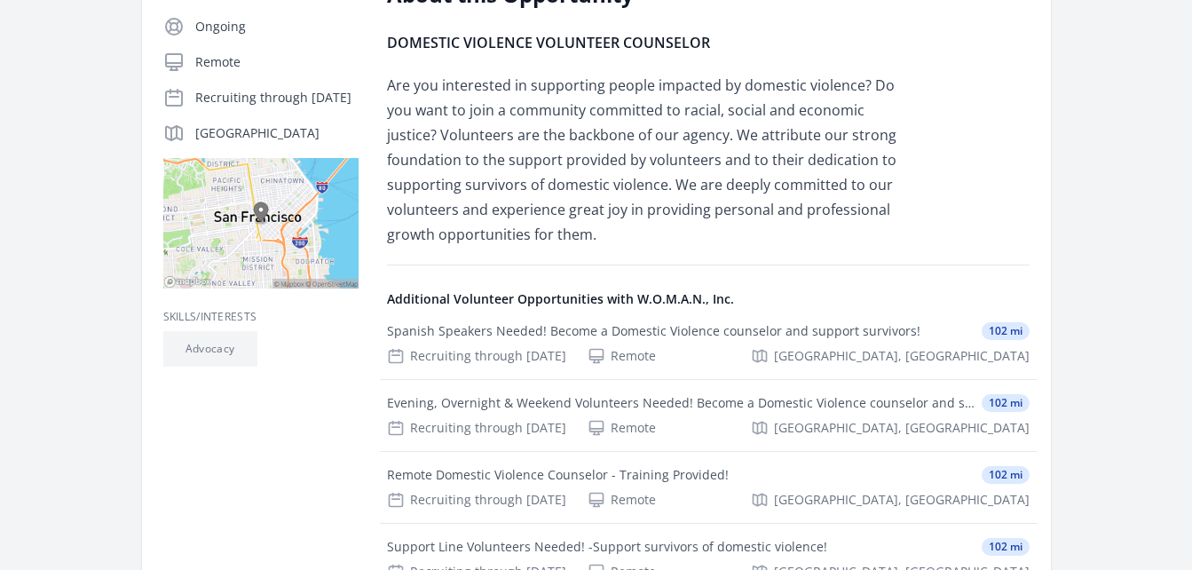
scroll to position [389, 0]
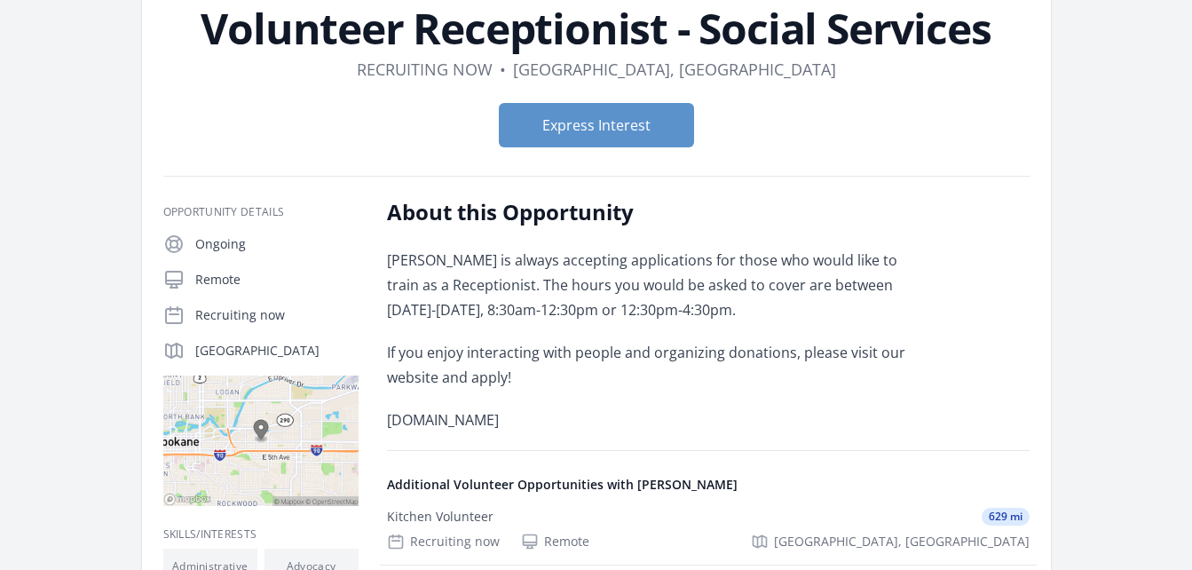
scroll to position [127, 0]
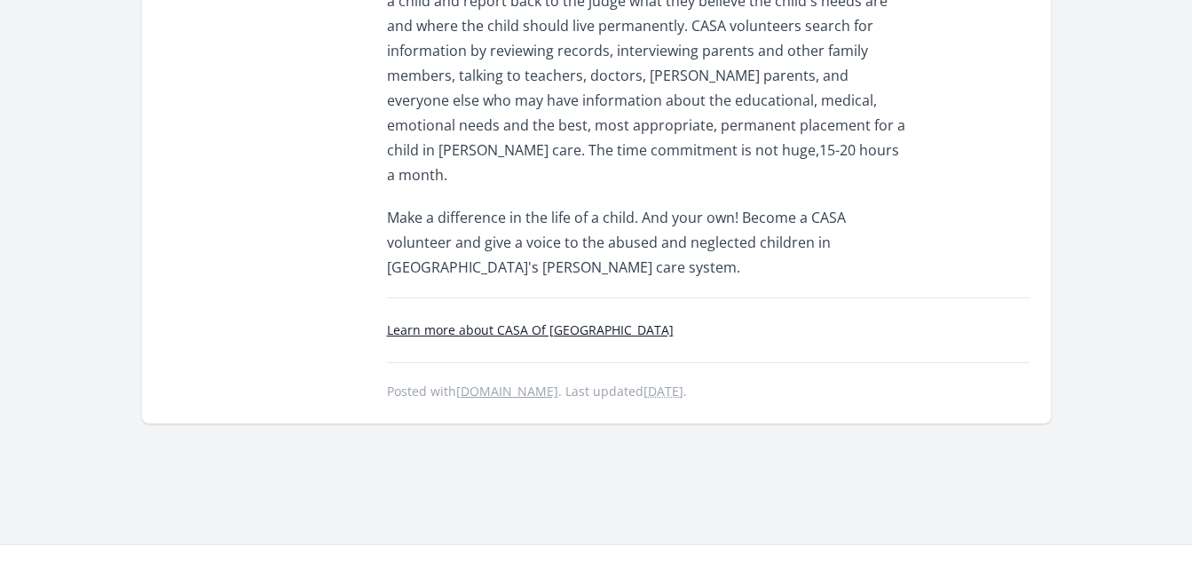
scroll to position [963, 0]
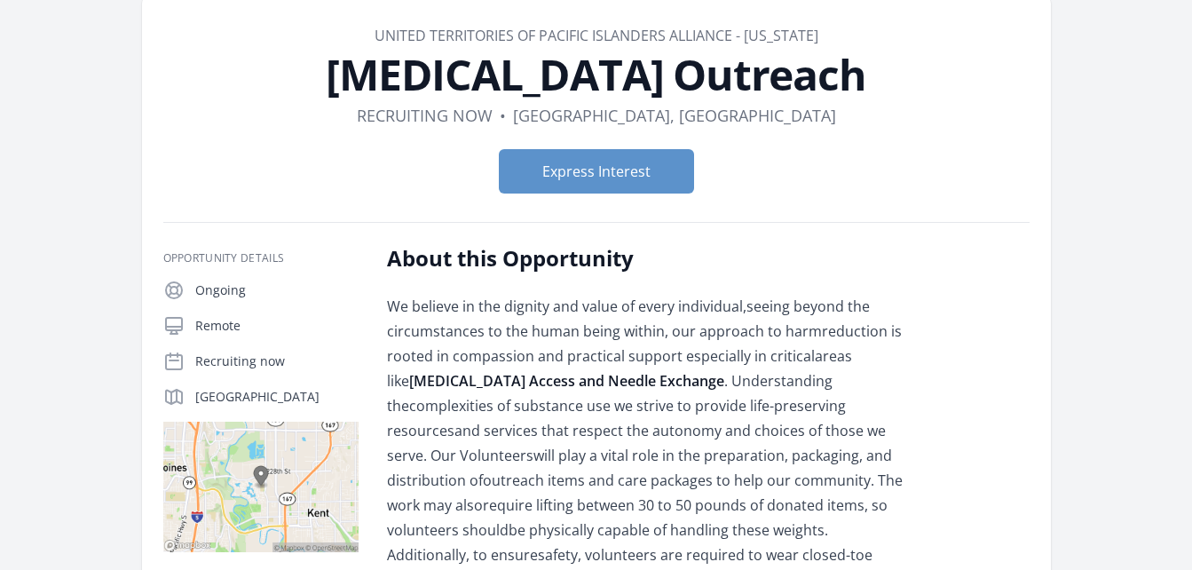
scroll to position [85, 0]
